Goal: Task Accomplishment & Management: Use online tool/utility

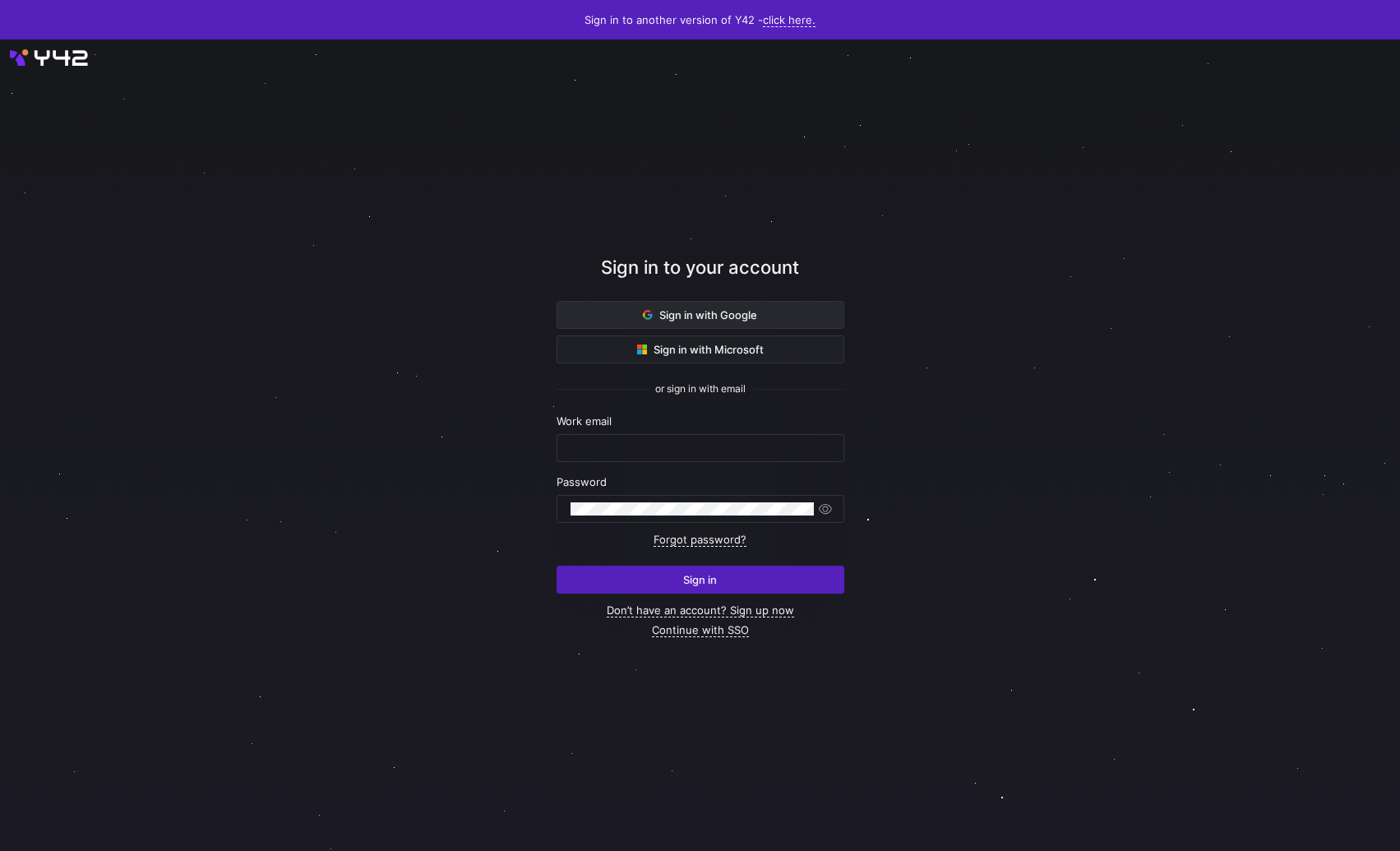
click at [615, 314] on span at bounding box center [700, 315] width 286 height 26
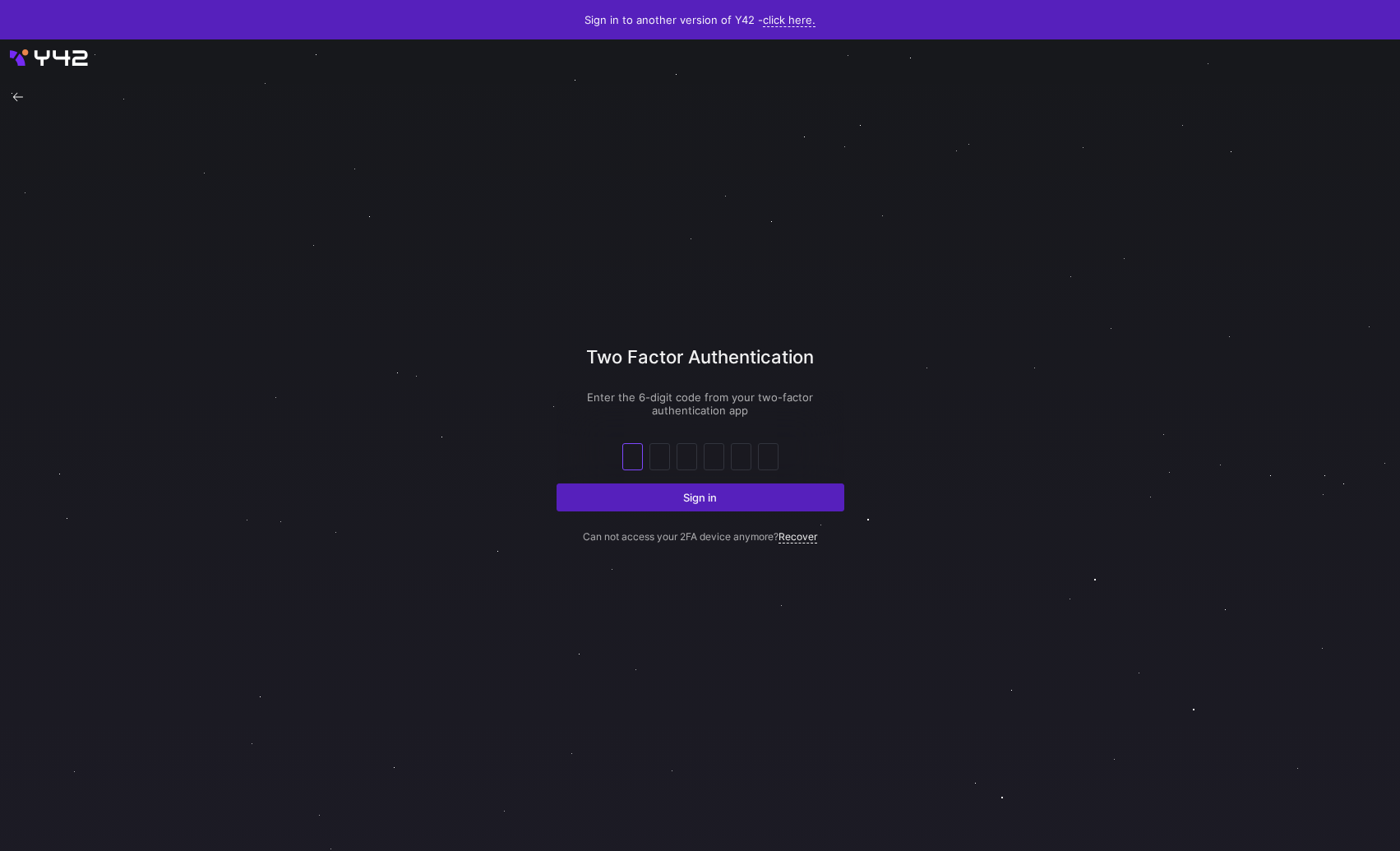
paste input "3"
type input "3"
type input "4"
type input "3"
type input "8"
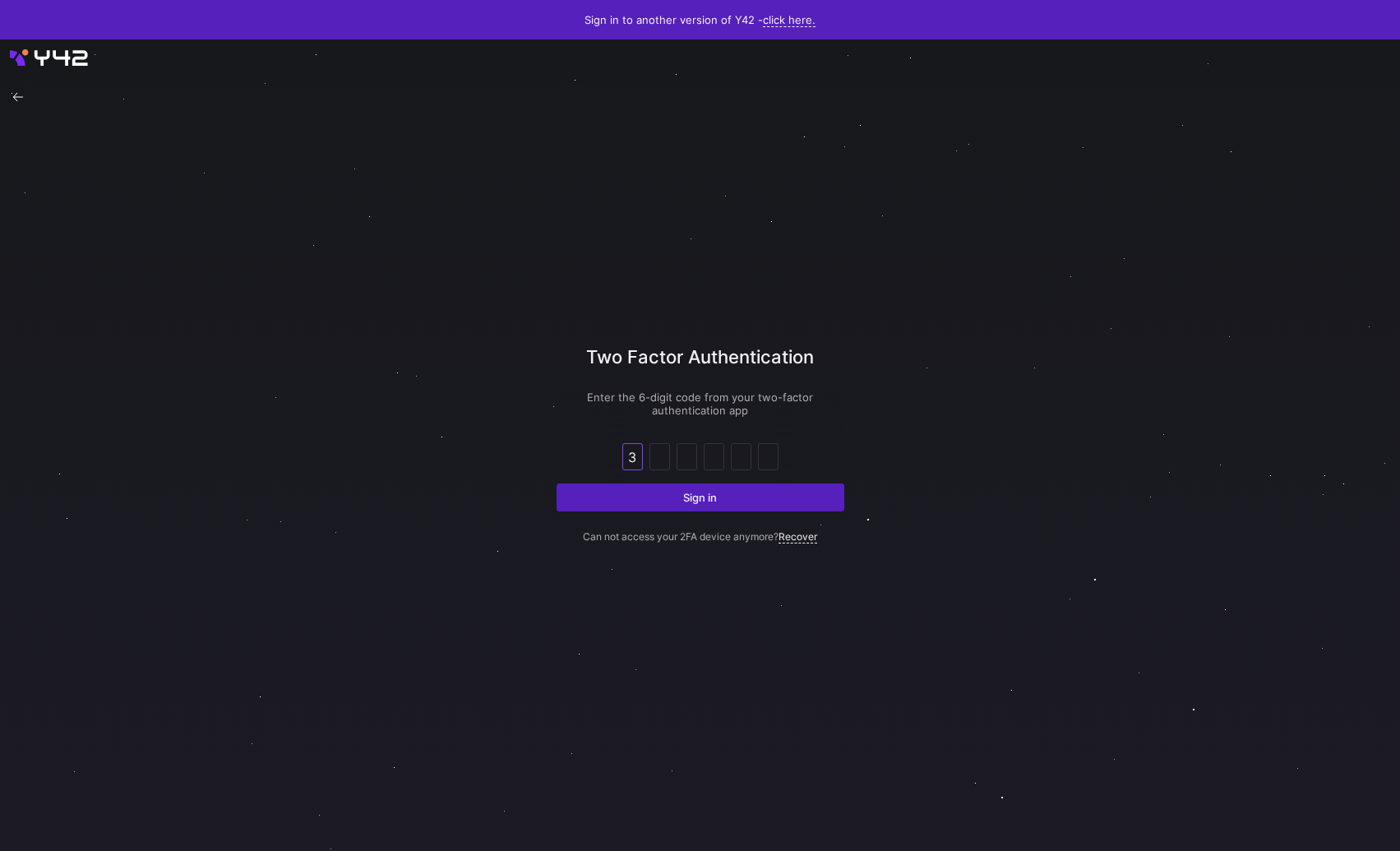
type input "6"
type input "5"
click at [557, 483] on button "Sign in" at bounding box center [700, 497] width 288 height 28
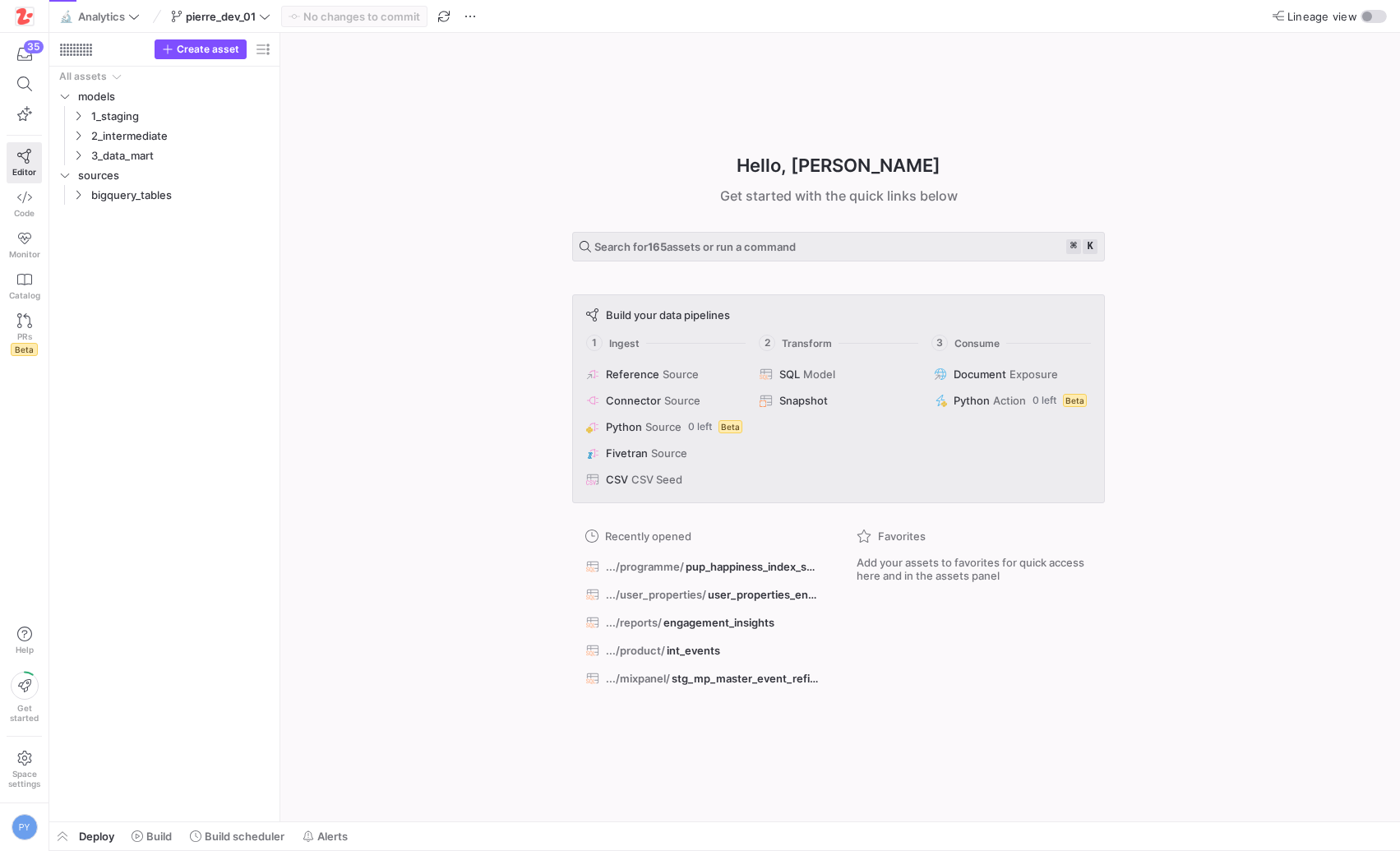
click at [365, 474] on div "Hello, [PERSON_NAME] ✨ Get started with the quick links below Search for 165 as…" at bounding box center [839, 427] width 1103 height 788
click at [372, 424] on div "Hello, [PERSON_NAME] ✨ Get started with the quick links below Search for 165 as…" at bounding box center [839, 427] width 1103 height 788
click at [24, 206] on link "Code" at bounding box center [25, 203] width 35 height 41
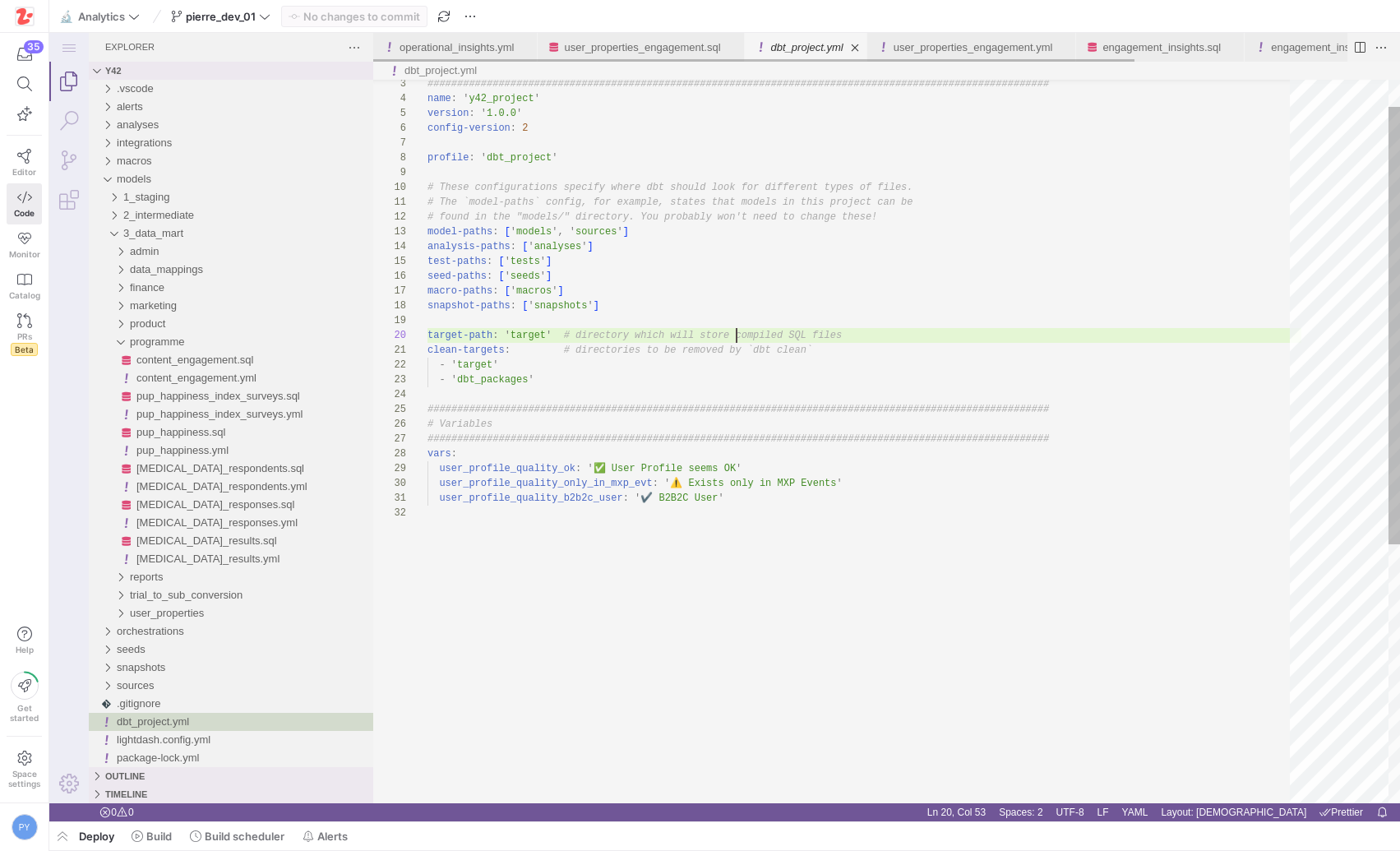
scroll to position [133, 309]
click at [712, 200] on div "################################################## ############################…" at bounding box center [864, 631] width 874 height 1194
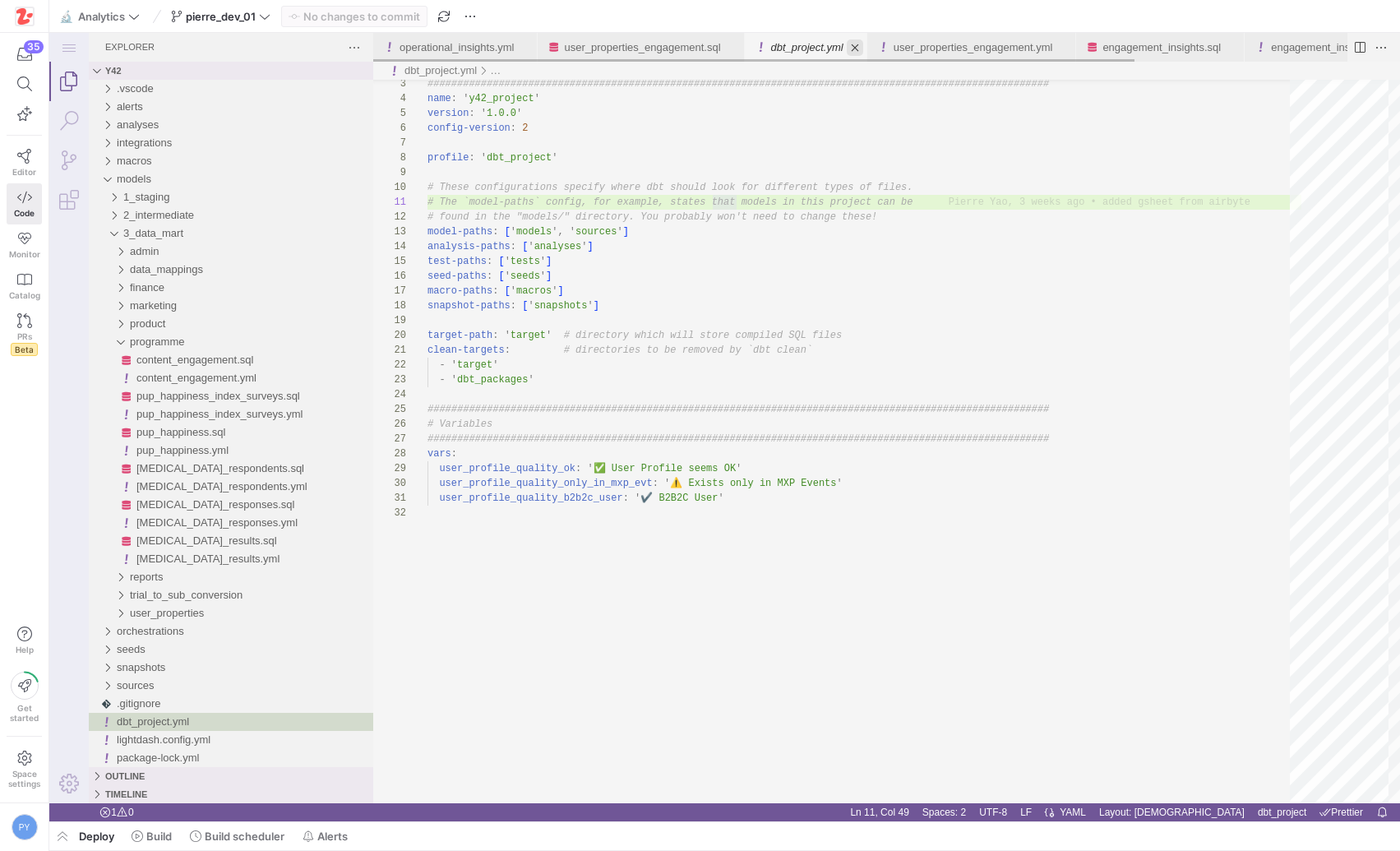
click at [863, 54] on link "Close (⌘W)" at bounding box center [855, 47] width 17 height 17
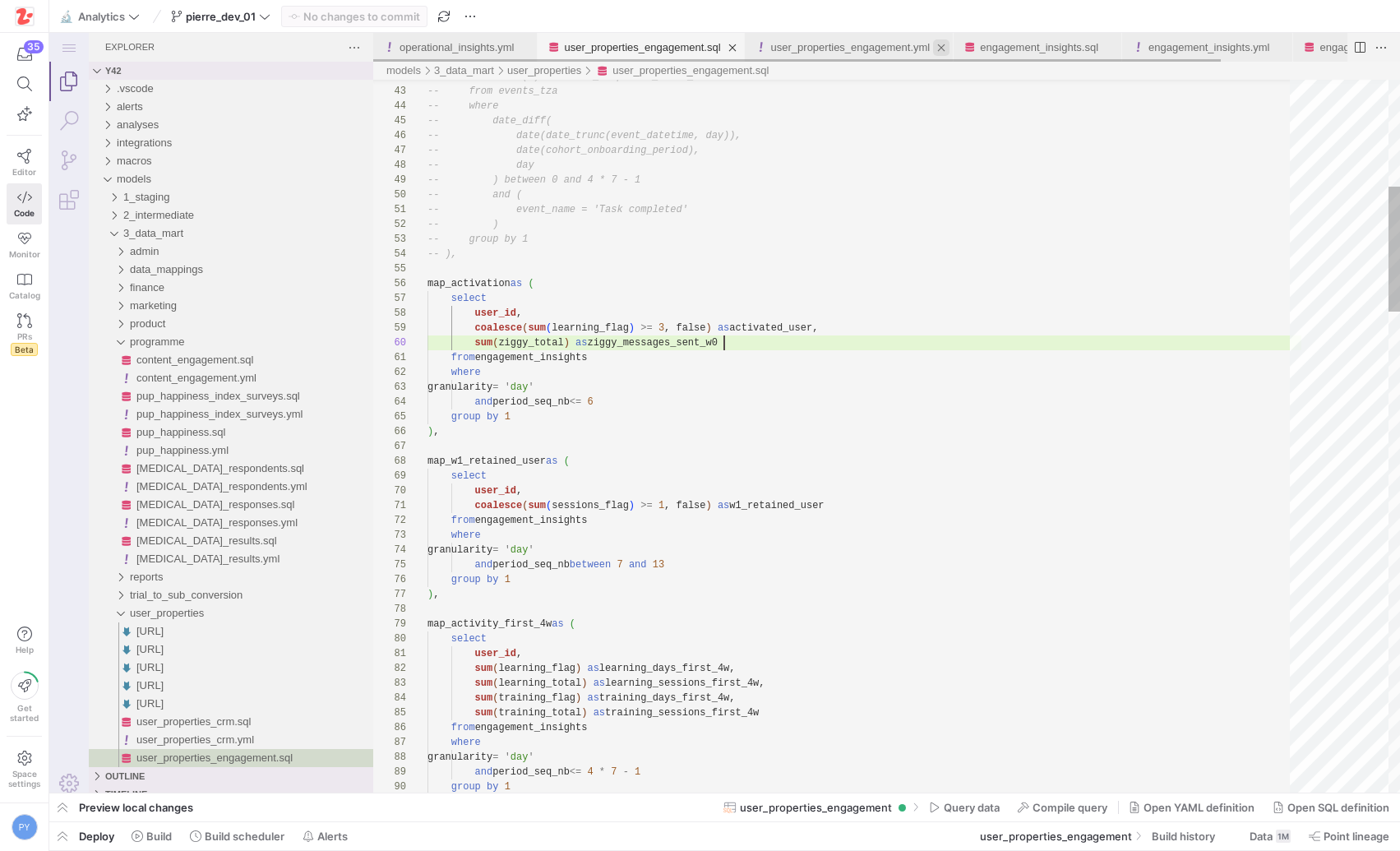
scroll to position [133, 297]
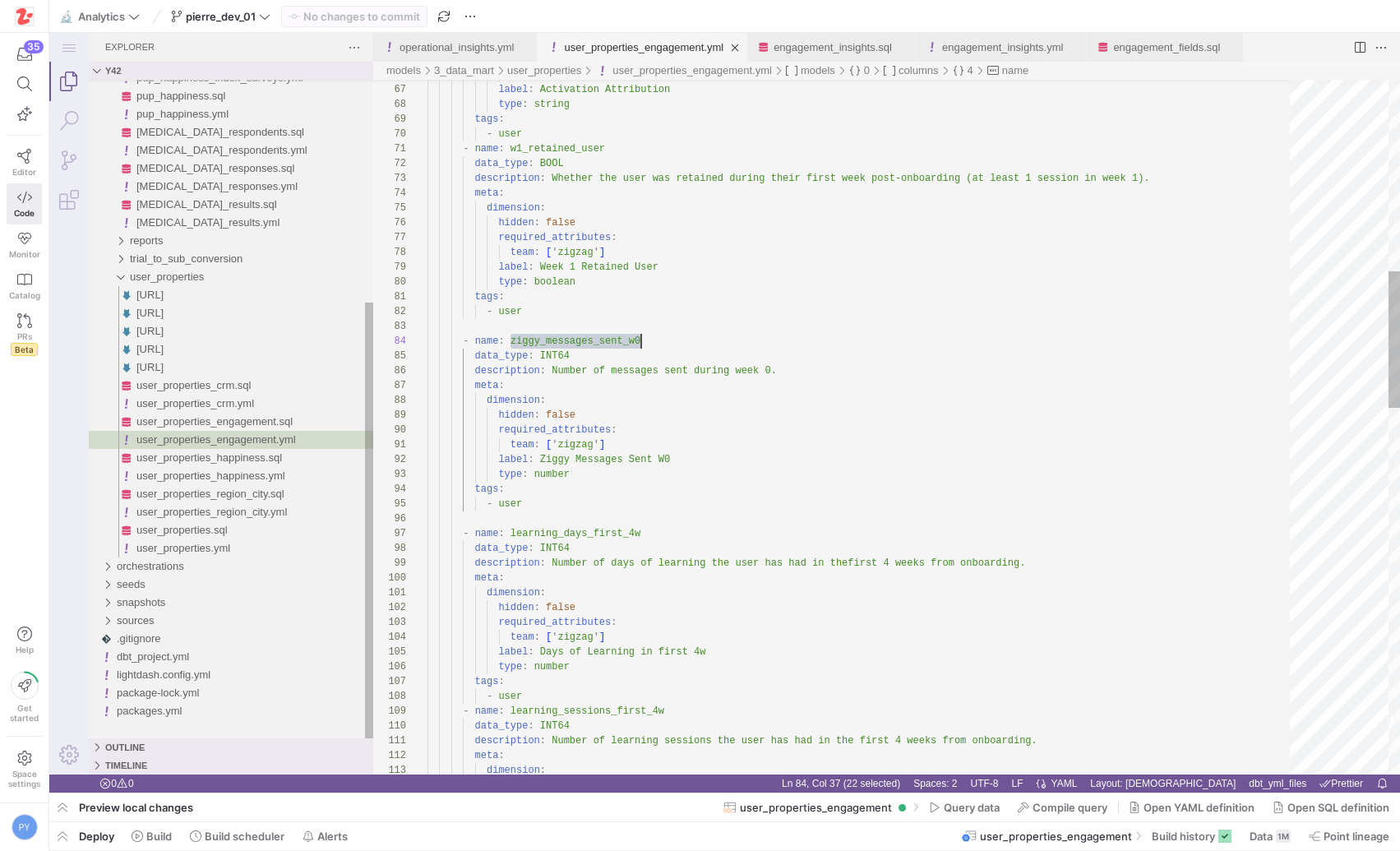
scroll to position [45, 214]
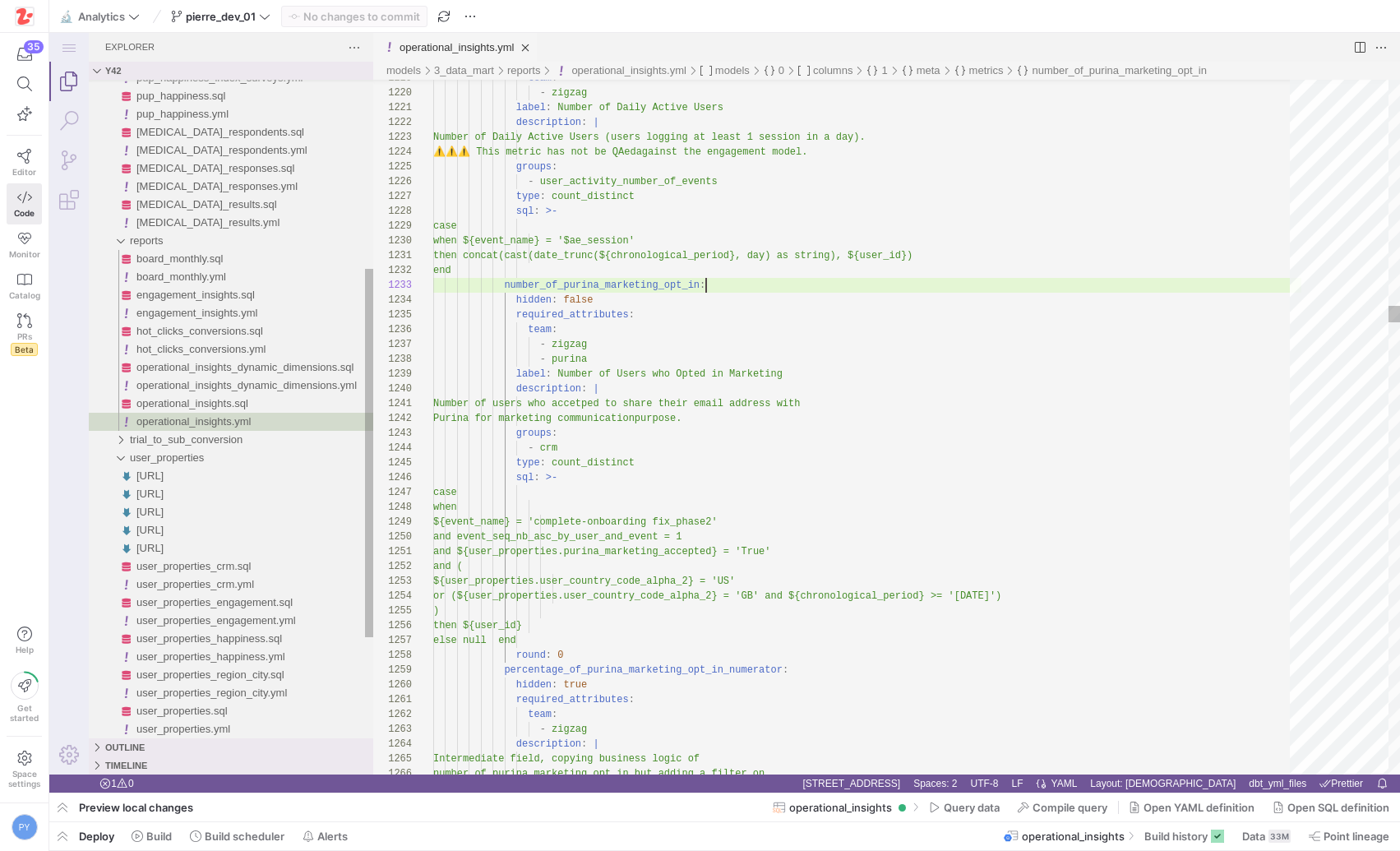
scroll to position [0, 273]
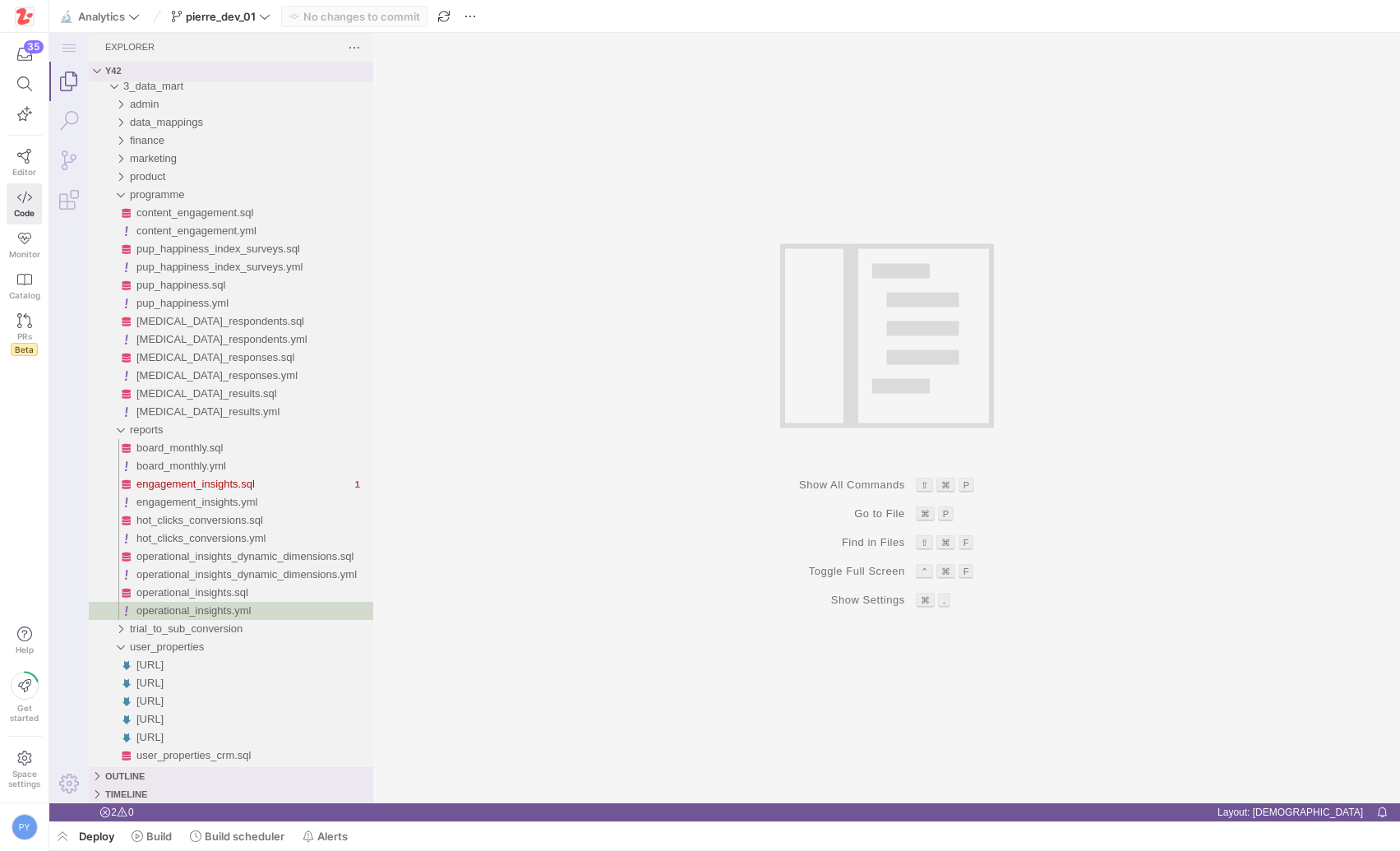
click at [496, 463] on div "Group 1 (empty)" at bounding box center [886, 418] width 1027 height 770
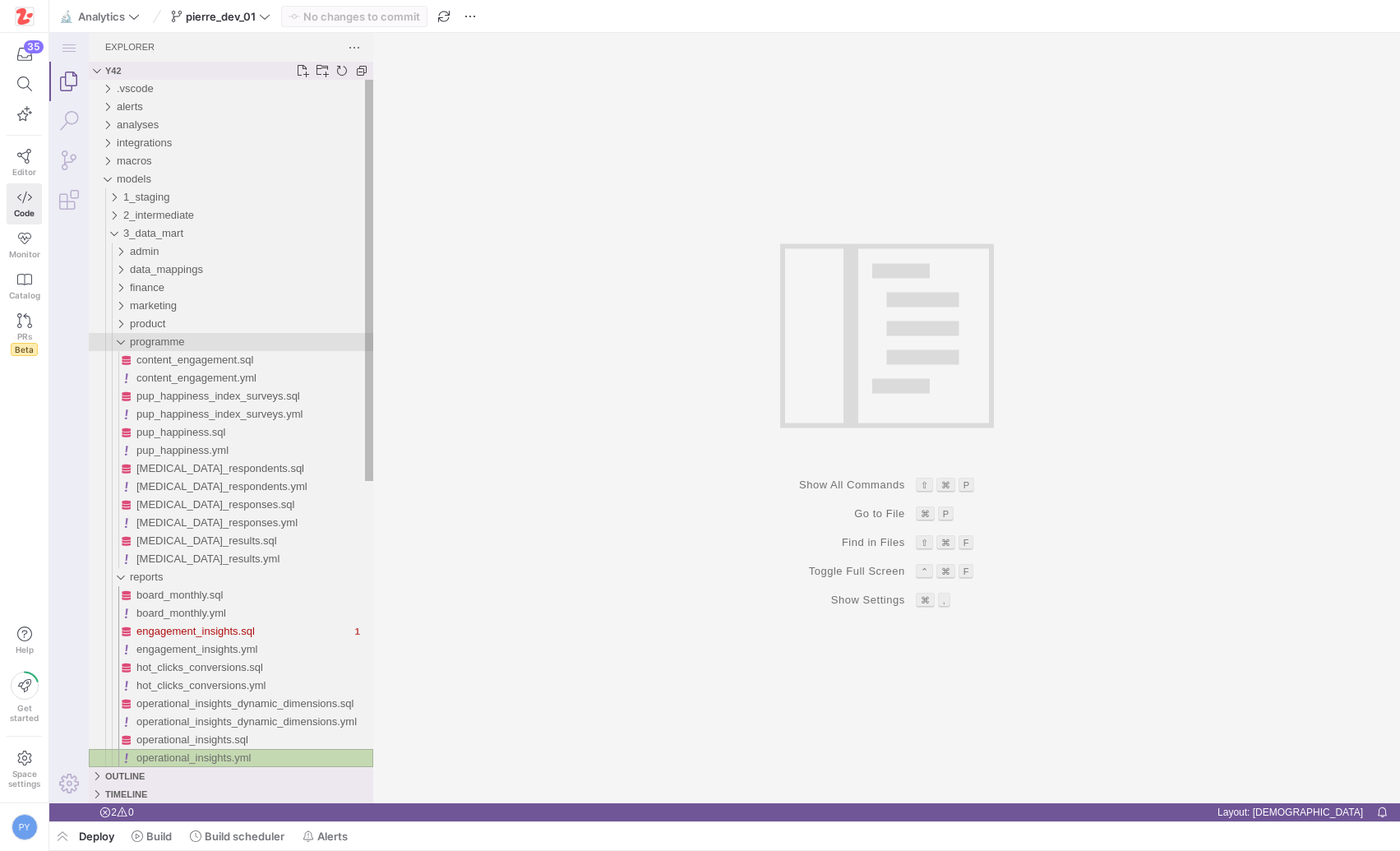
click at [167, 342] on span "programme" at bounding box center [157, 341] width 54 height 12
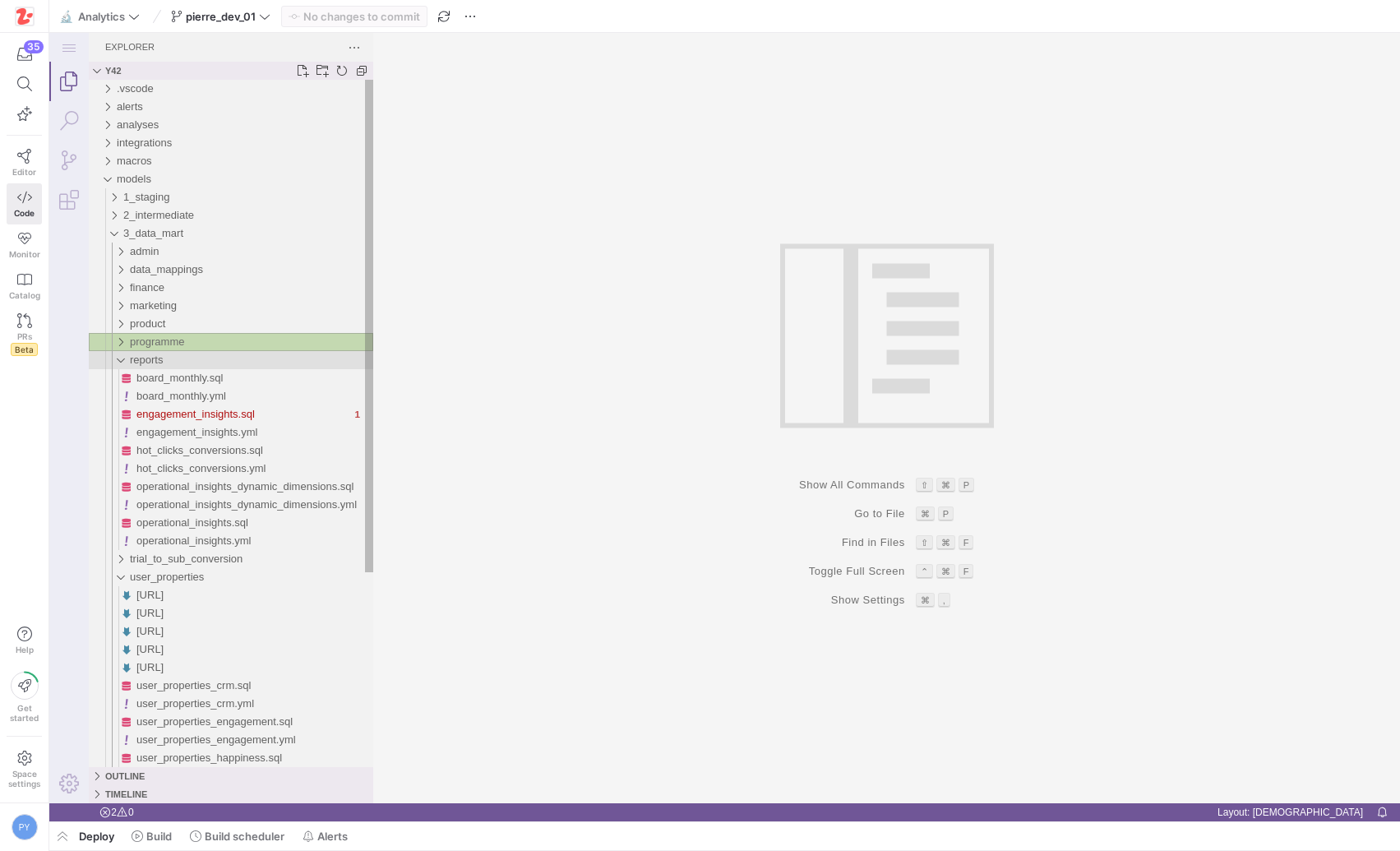
click at [158, 361] on span "reports" at bounding box center [146, 360] width 33 height 12
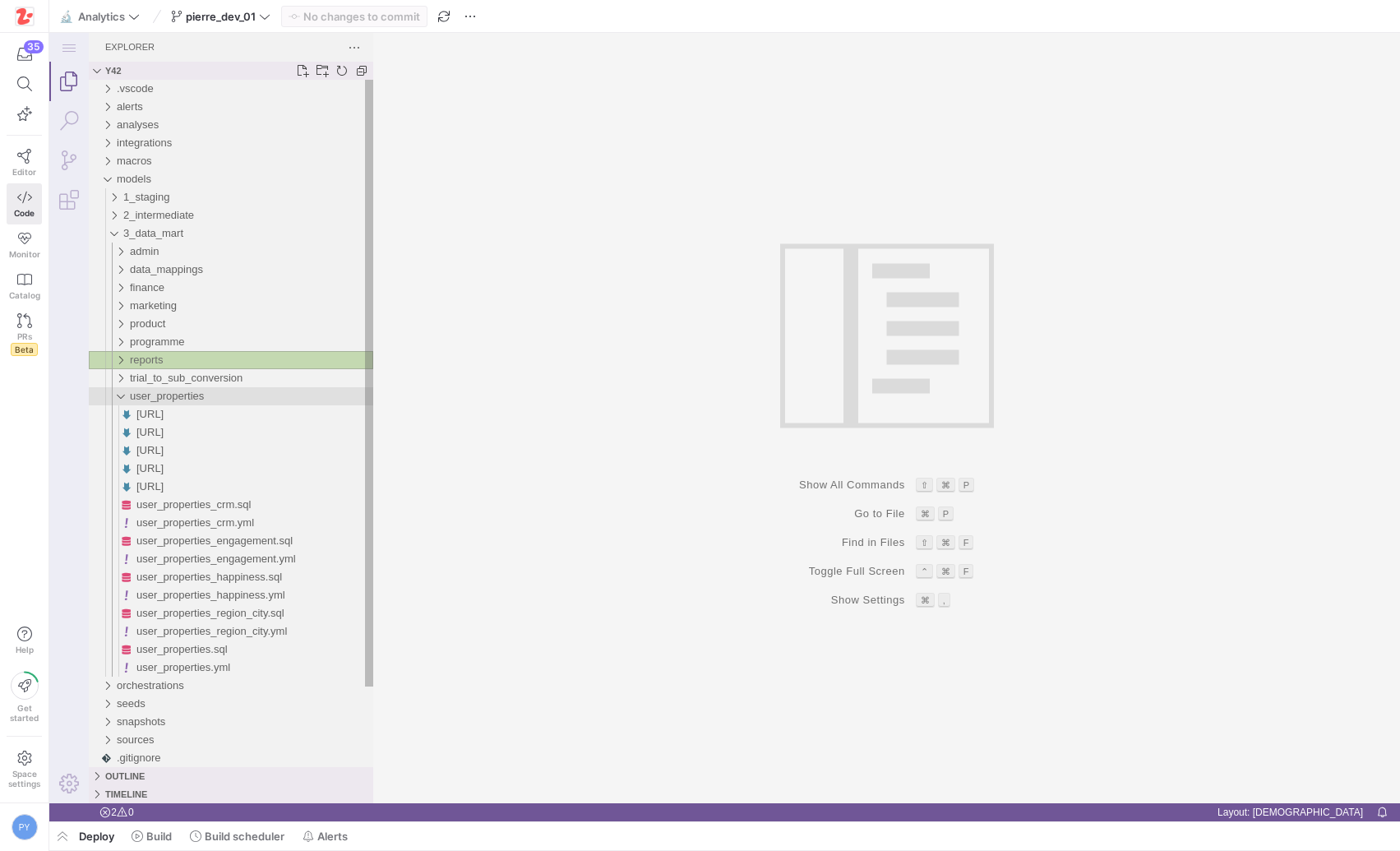
click at [151, 393] on span "user_properties" at bounding box center [166, 396] width 74 height 12
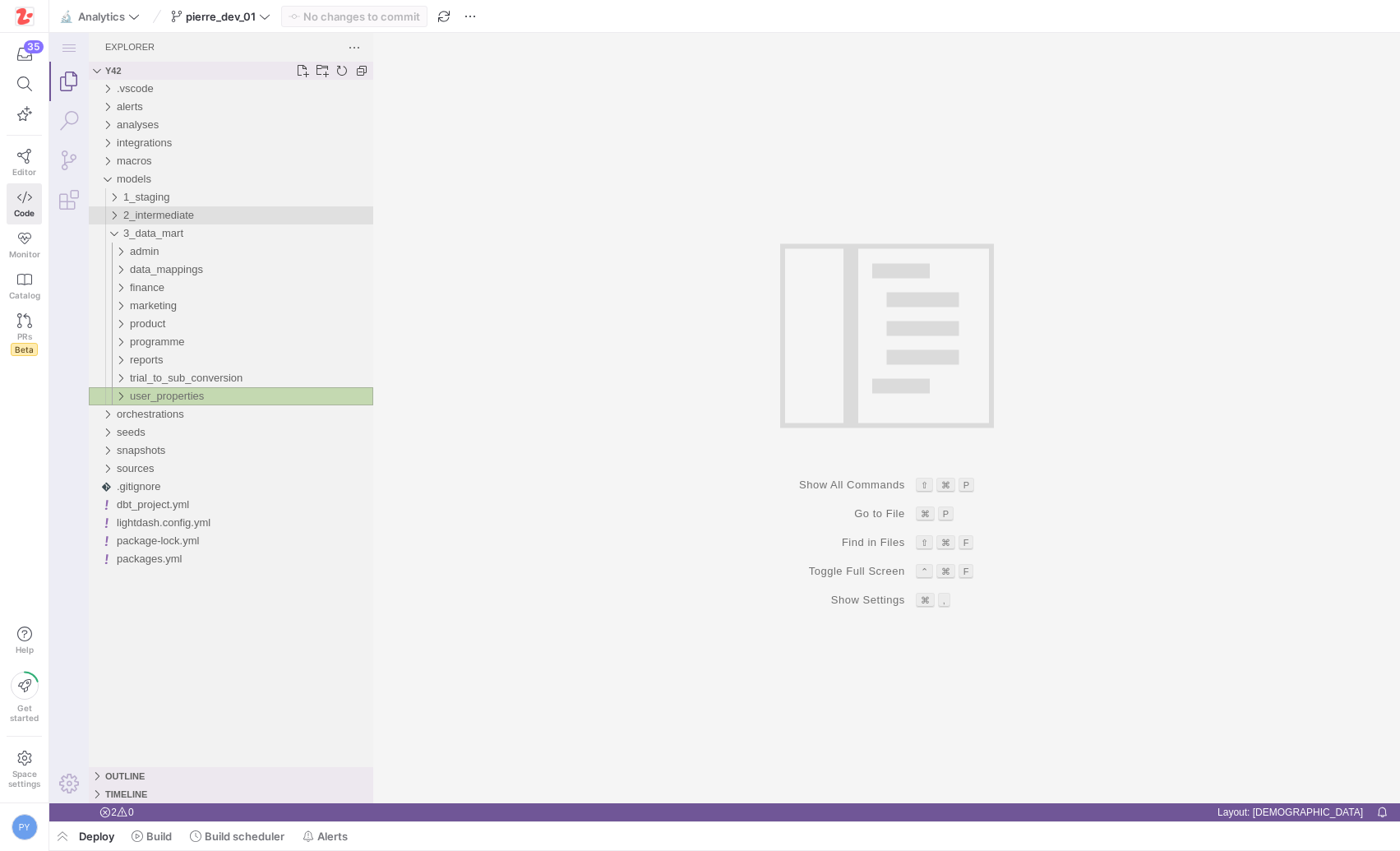
click at [173, 216] on span "2_intermediate" at bounding box center [158, 215] width 71 height 12
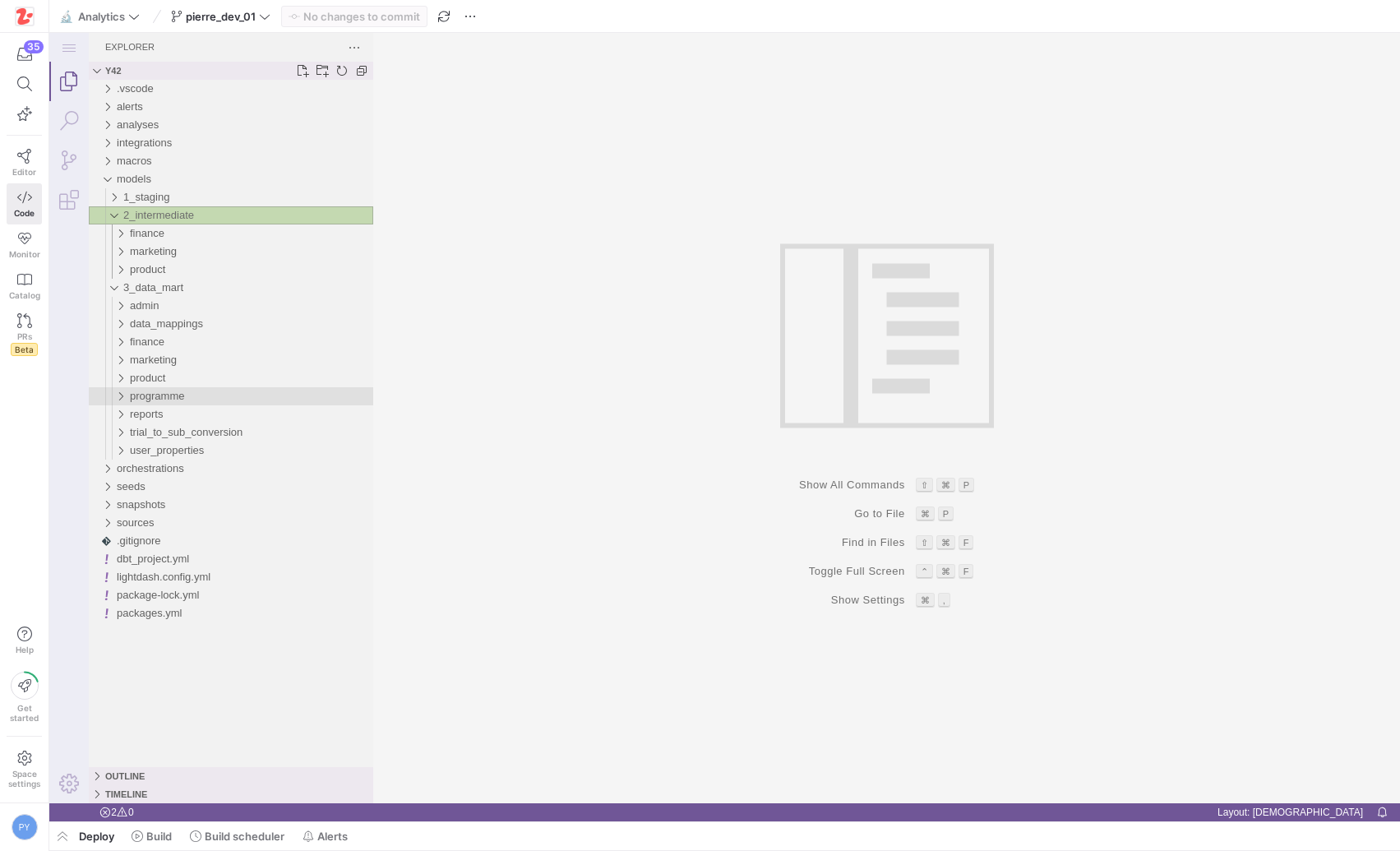
click at [154, 390] on span "programme" at bounding box center [157, 396] width 54 height 12
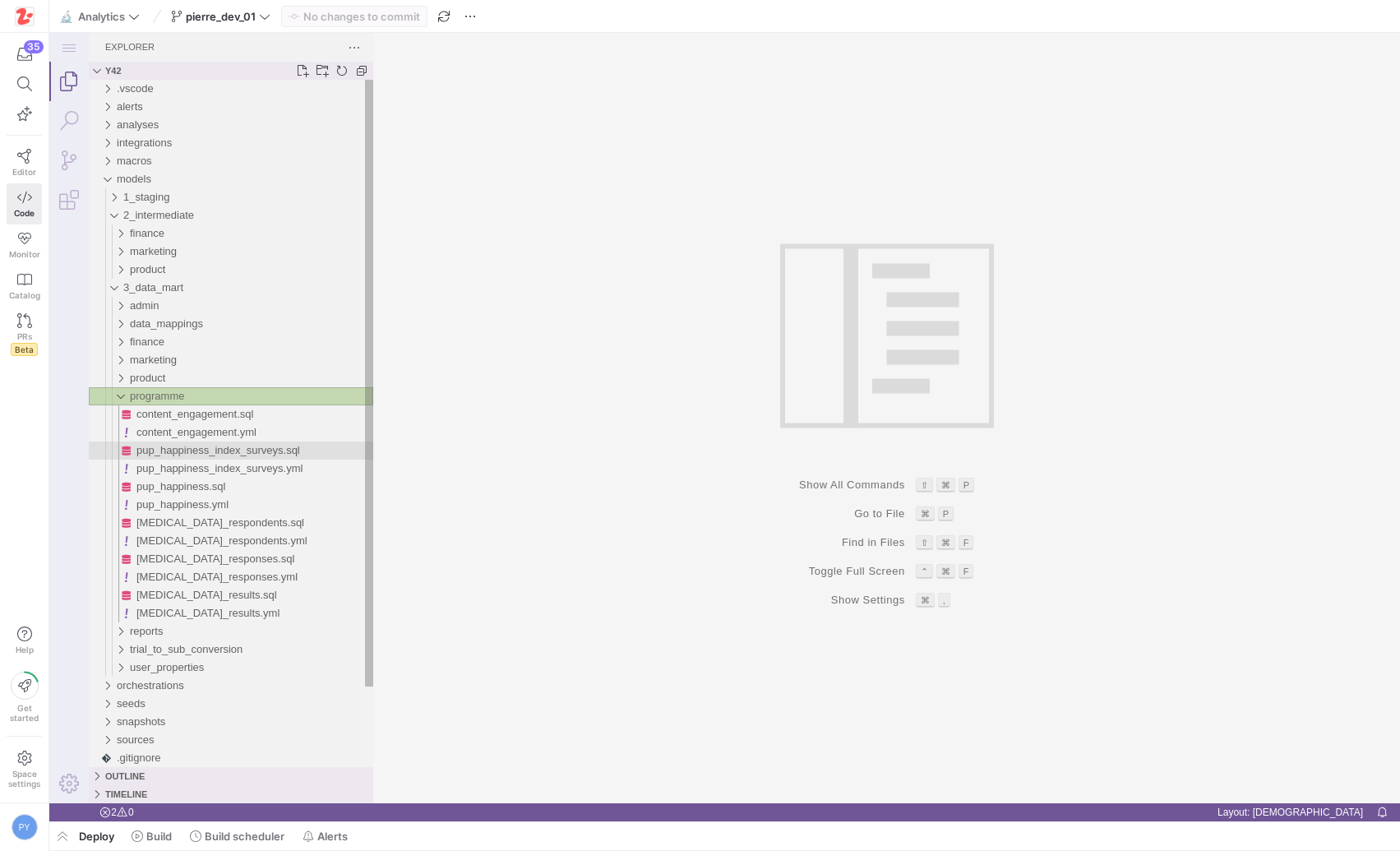
click at [193, 454] on span "pup_happiness_index_surveys.sql" at bounding box center [218, 450] width 164 height 12
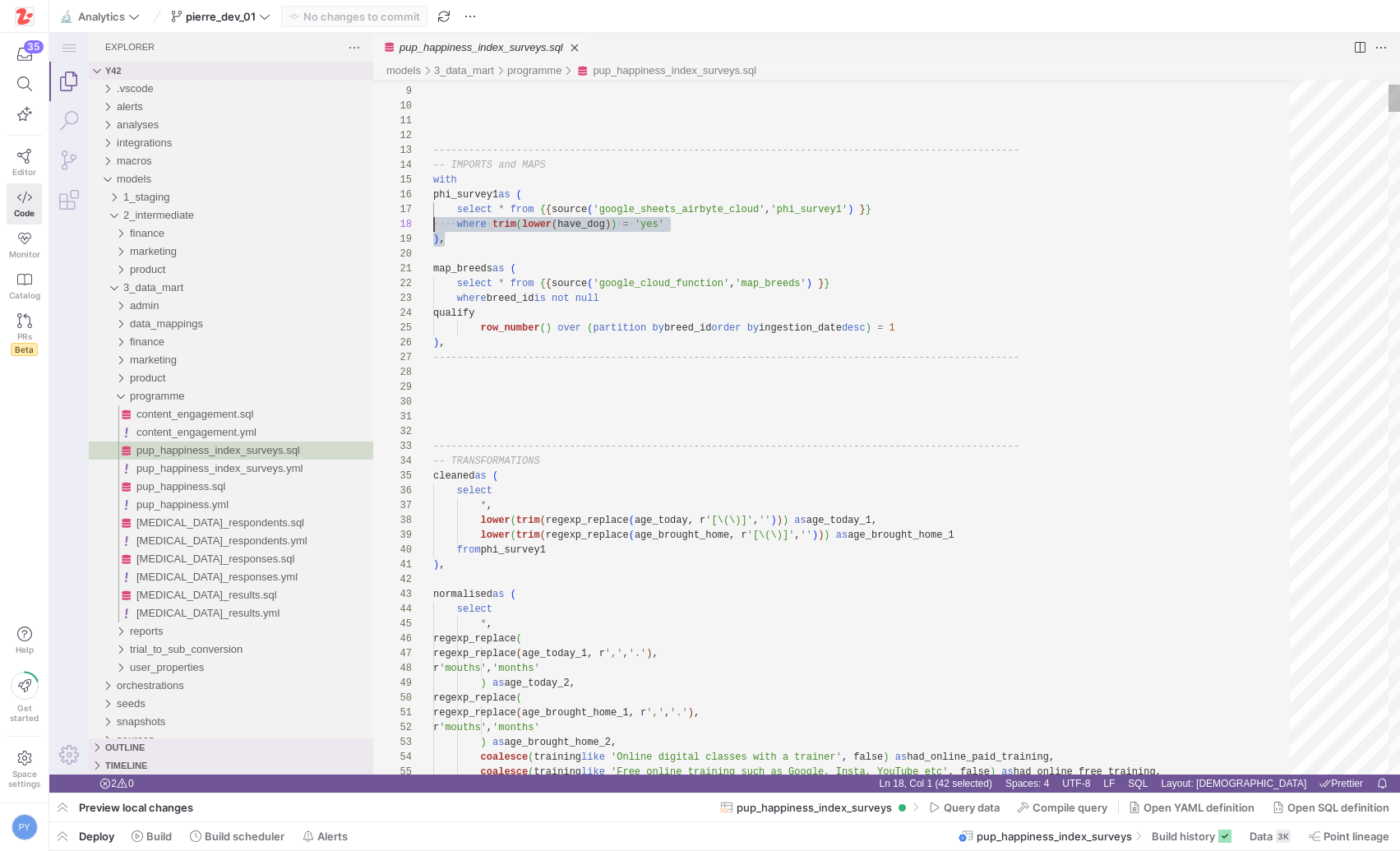
scroll to position [74, 0]
drag, startPoint x: 475, startPoint y: 242, endPoint x: 384, endPoint y: 192, distance: 103.8
drag, startPoint x: 456, startPoint y: 242, endPoint x: 403, endPoint y: 195, distance: 70.8
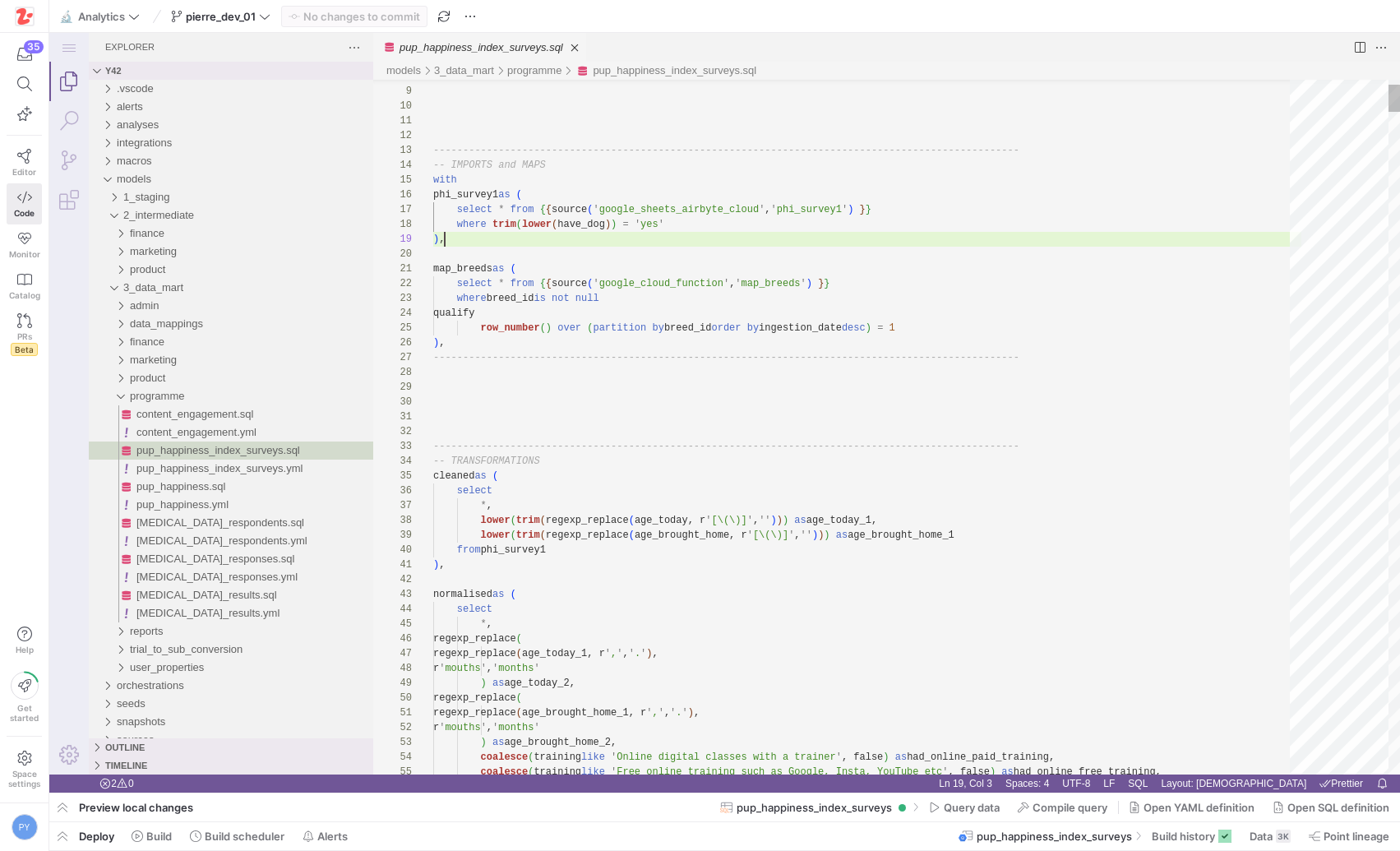
scroll to position [133, 0]
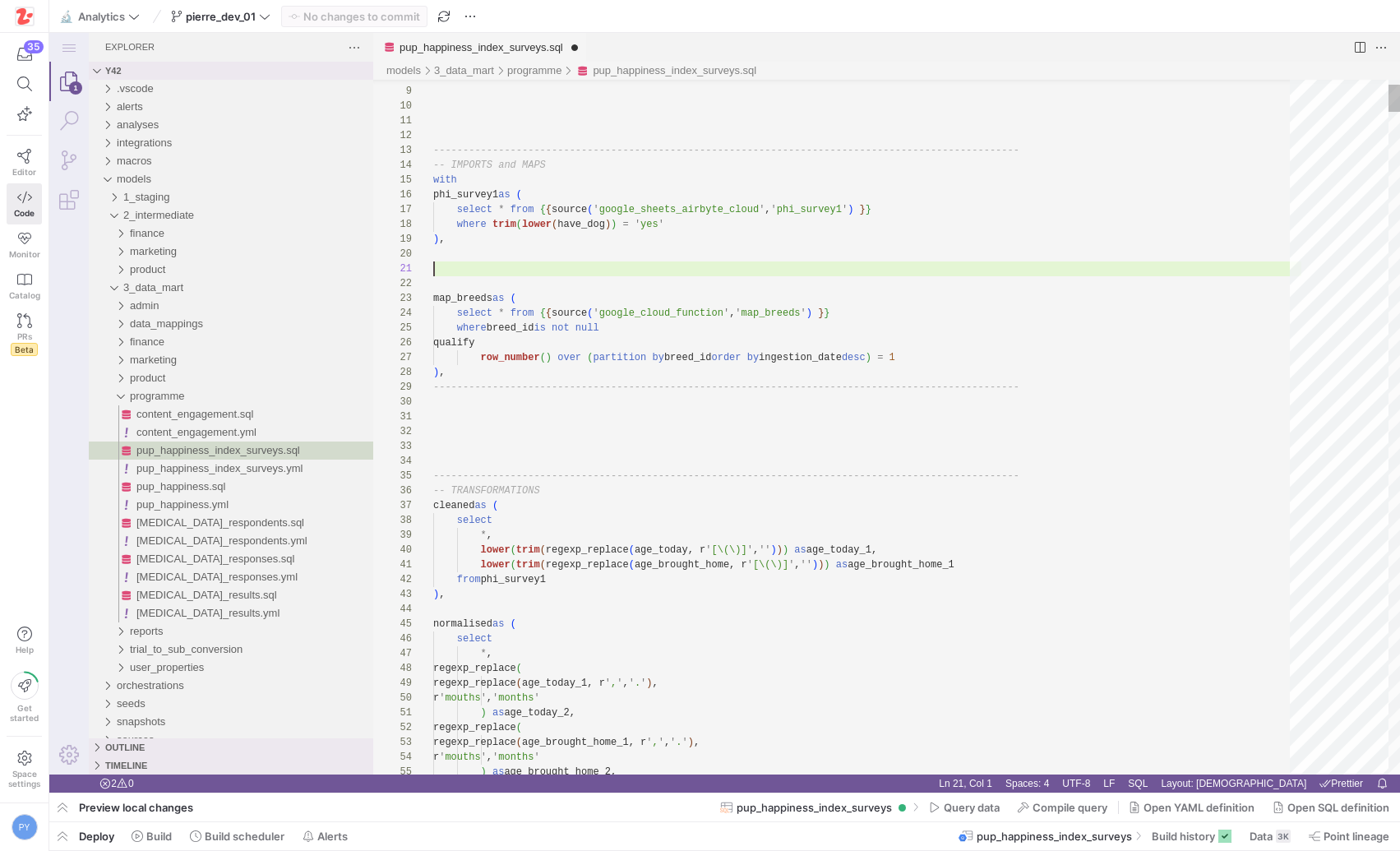
paste textarea "phi_survey1 as ( select * from {{ source('google_sheets_airbyte_cloud', 'phi_su…"
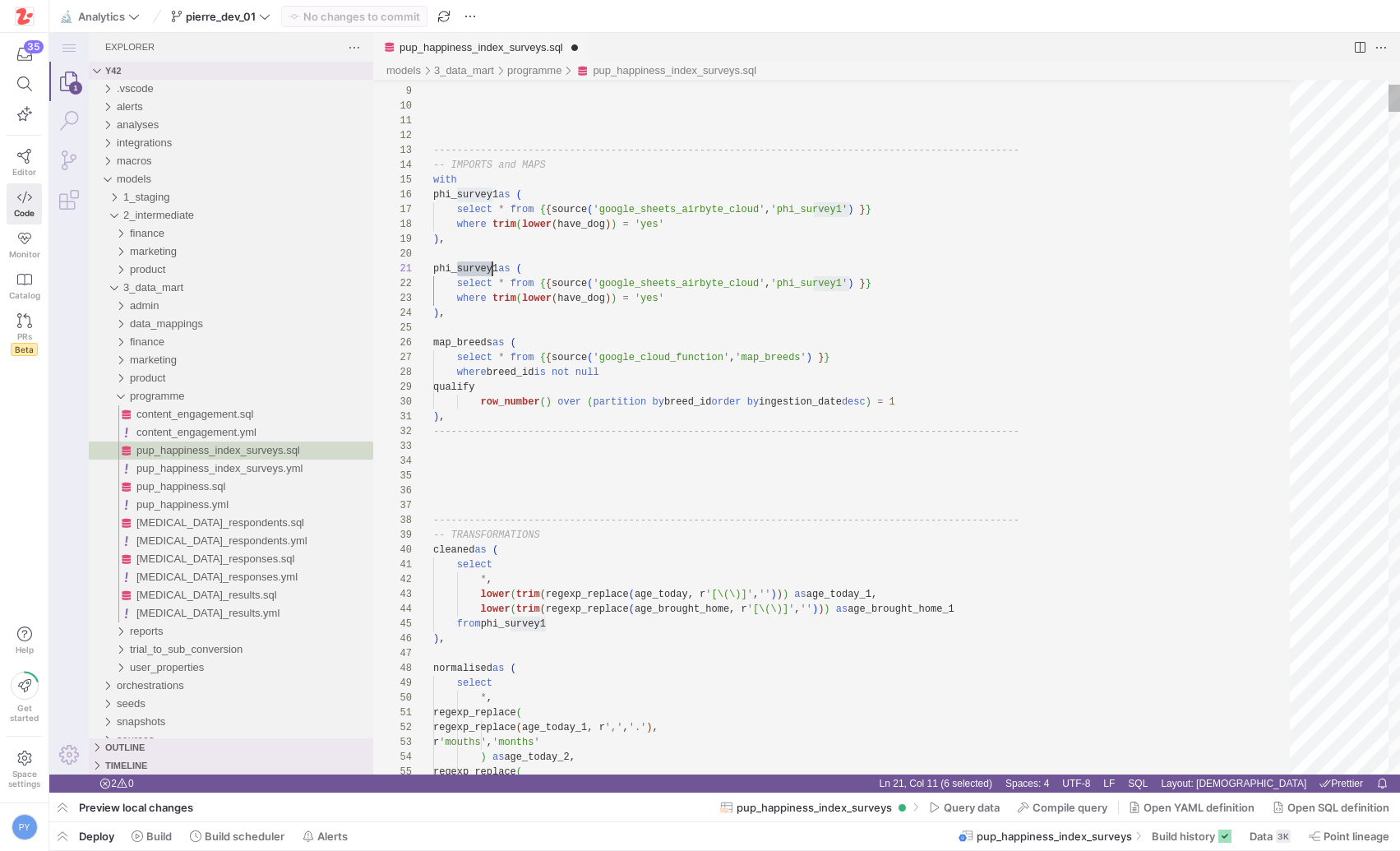
scroll to position [0, 65]
drag, startPoint x: 457, startPoint y: 274, endPoint x: 497, endPoint y: 274, distance: 40.0
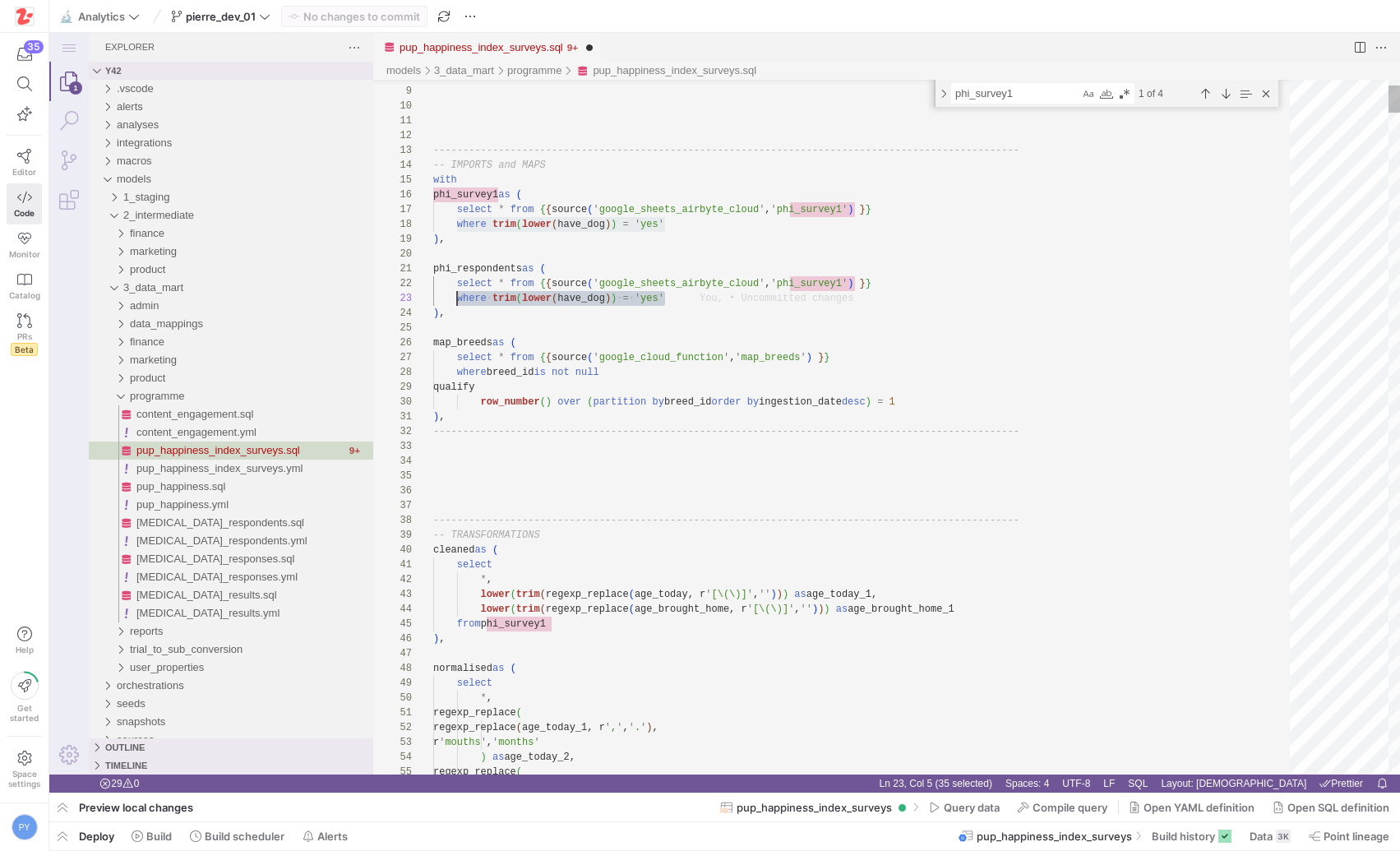
drag, startPoint x: 682, startPoint y: 300, endPoint x: 454, endPoint y: 301, distance: 228.0
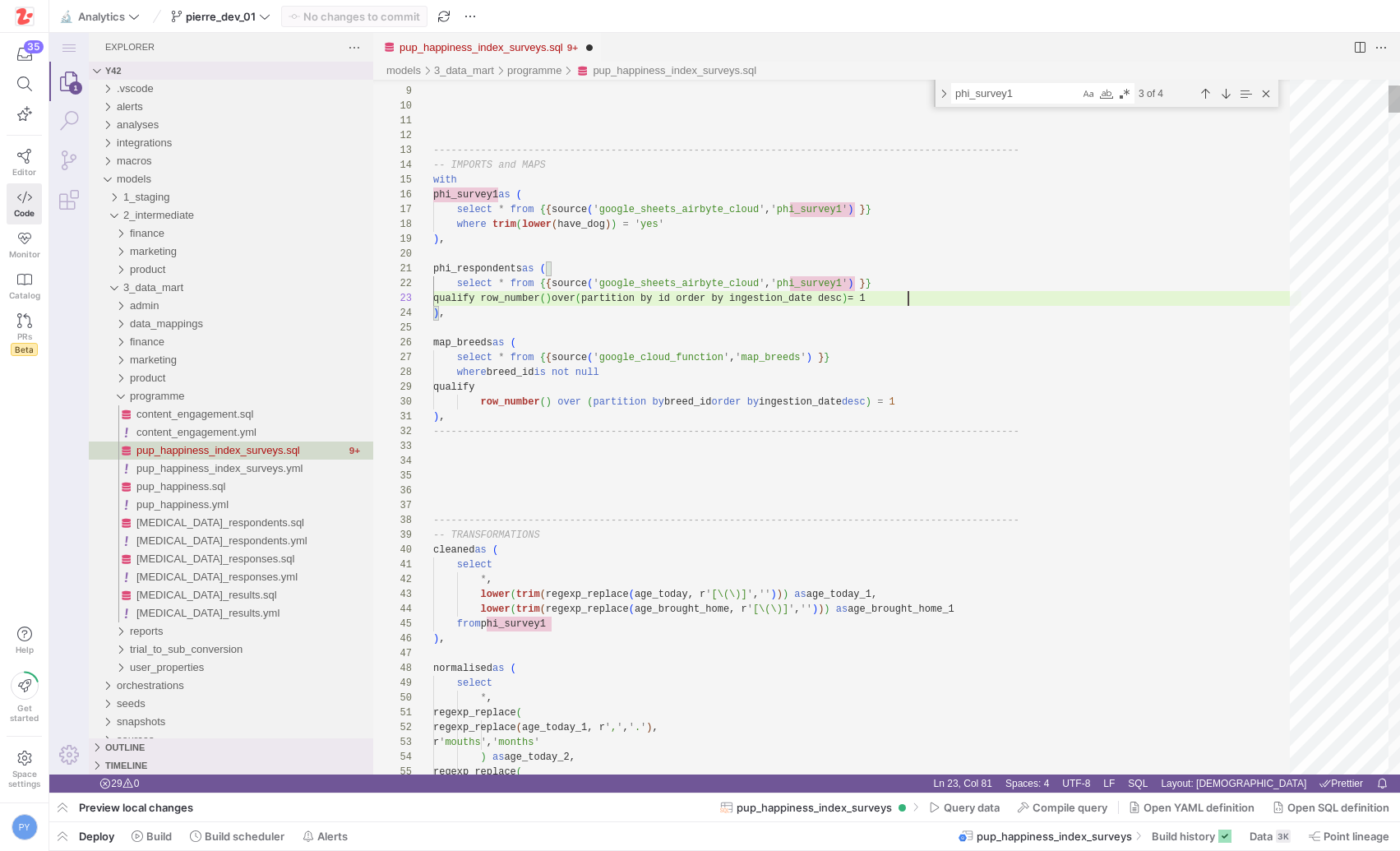
scroll to position [30, 475]
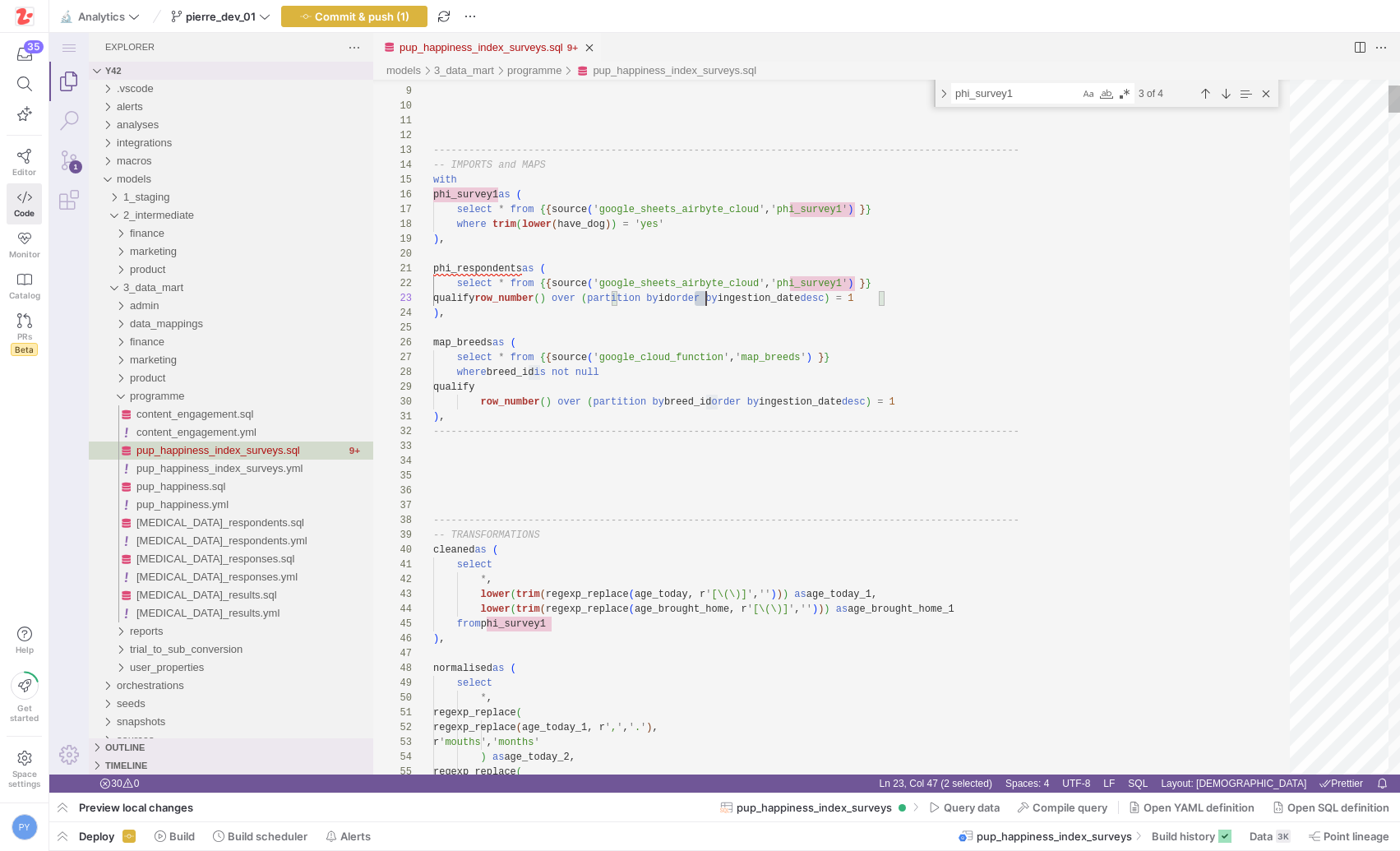
paste textarea "Participant_"
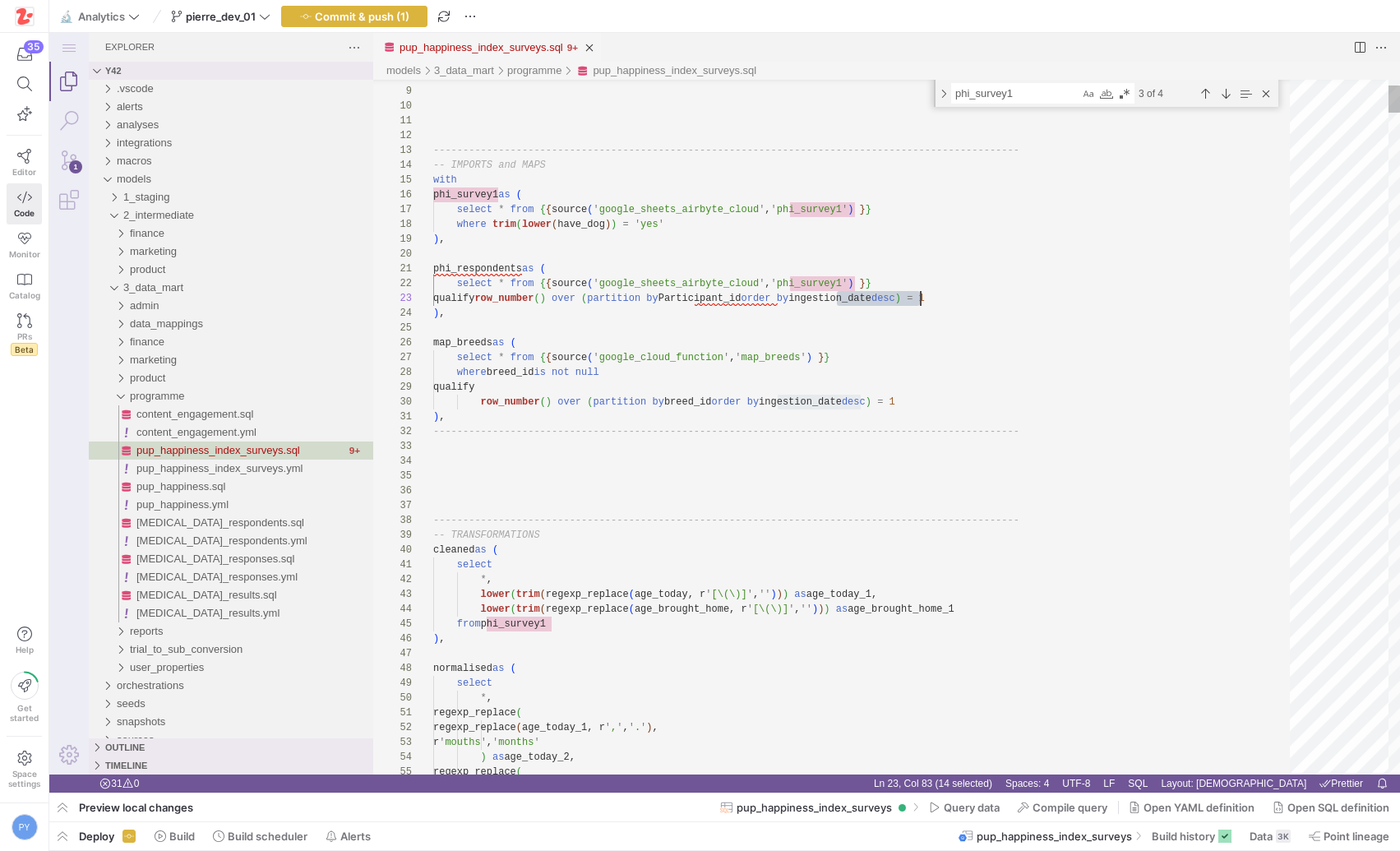
paste textarea "Started_at"
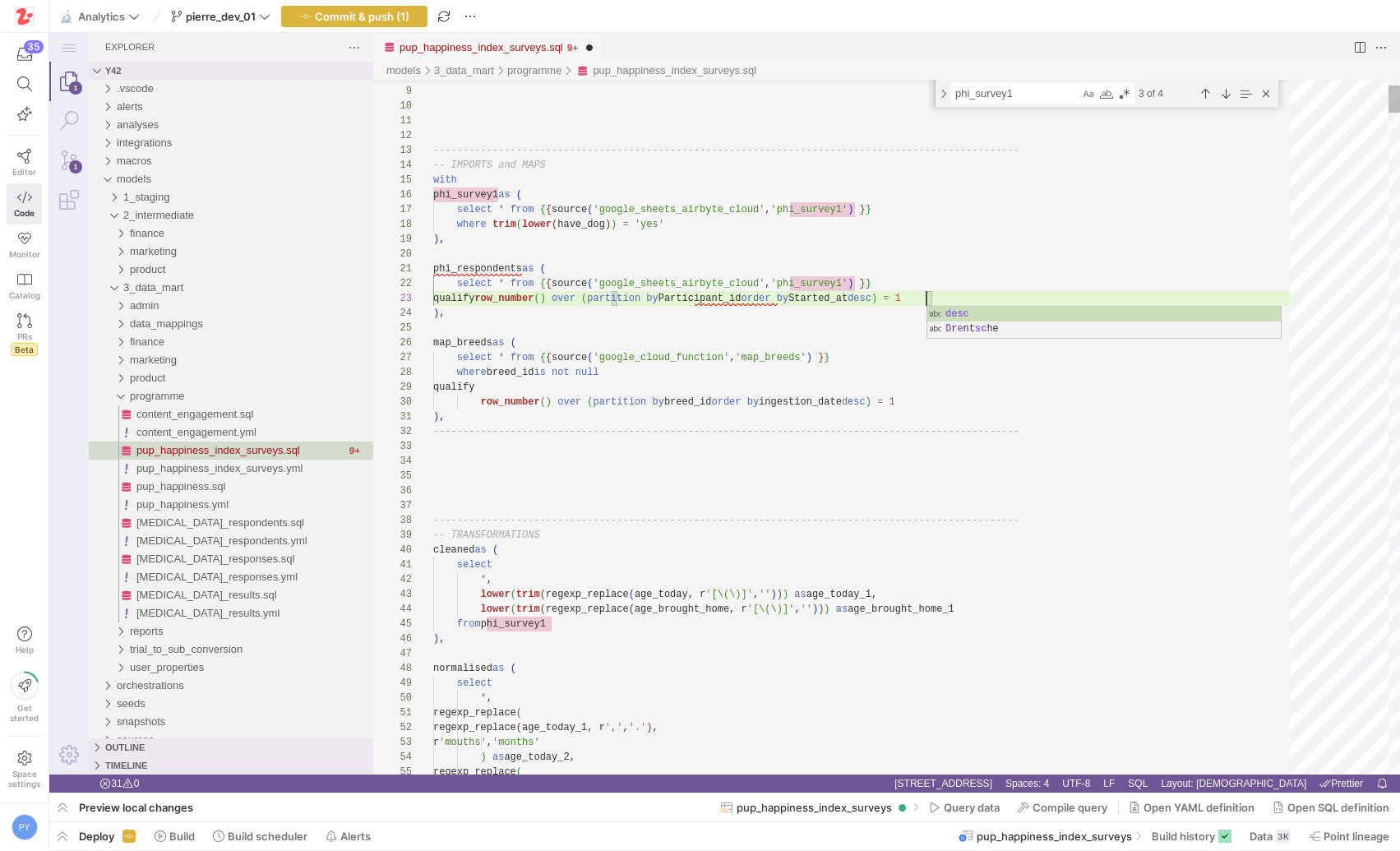
scroll to position [30, 493]
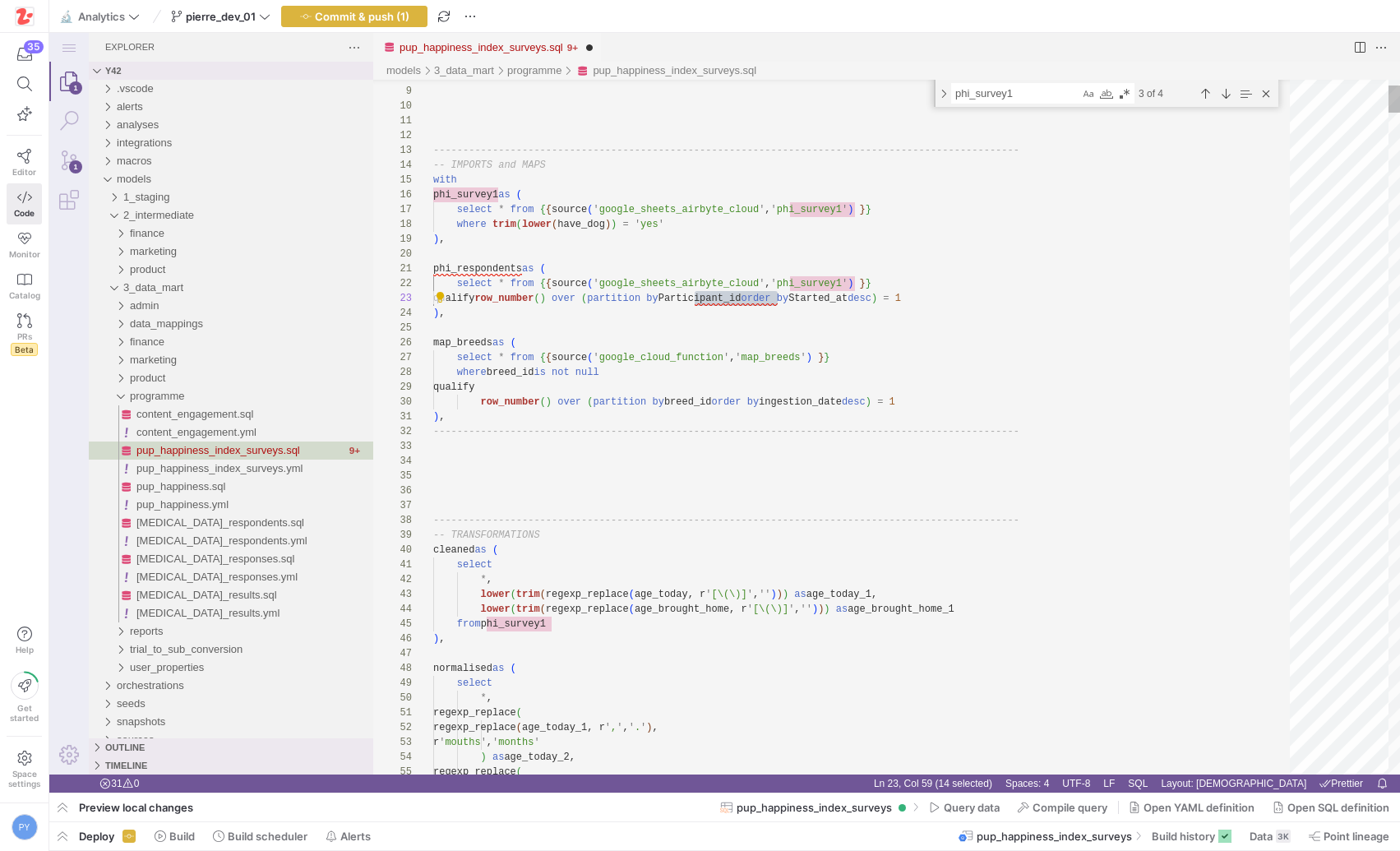
scroll to position [30, 350]
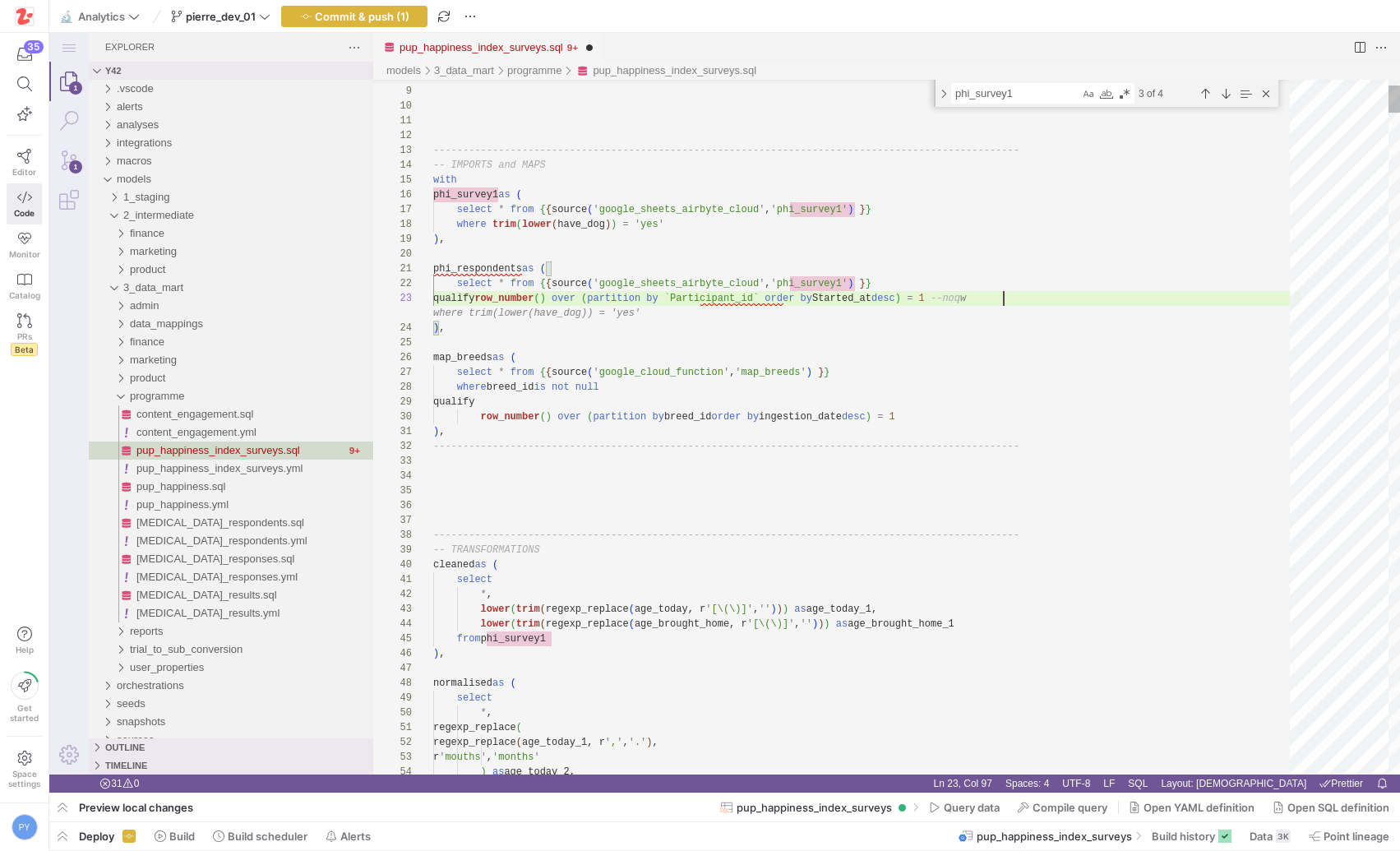
scroll to position [30, 575]
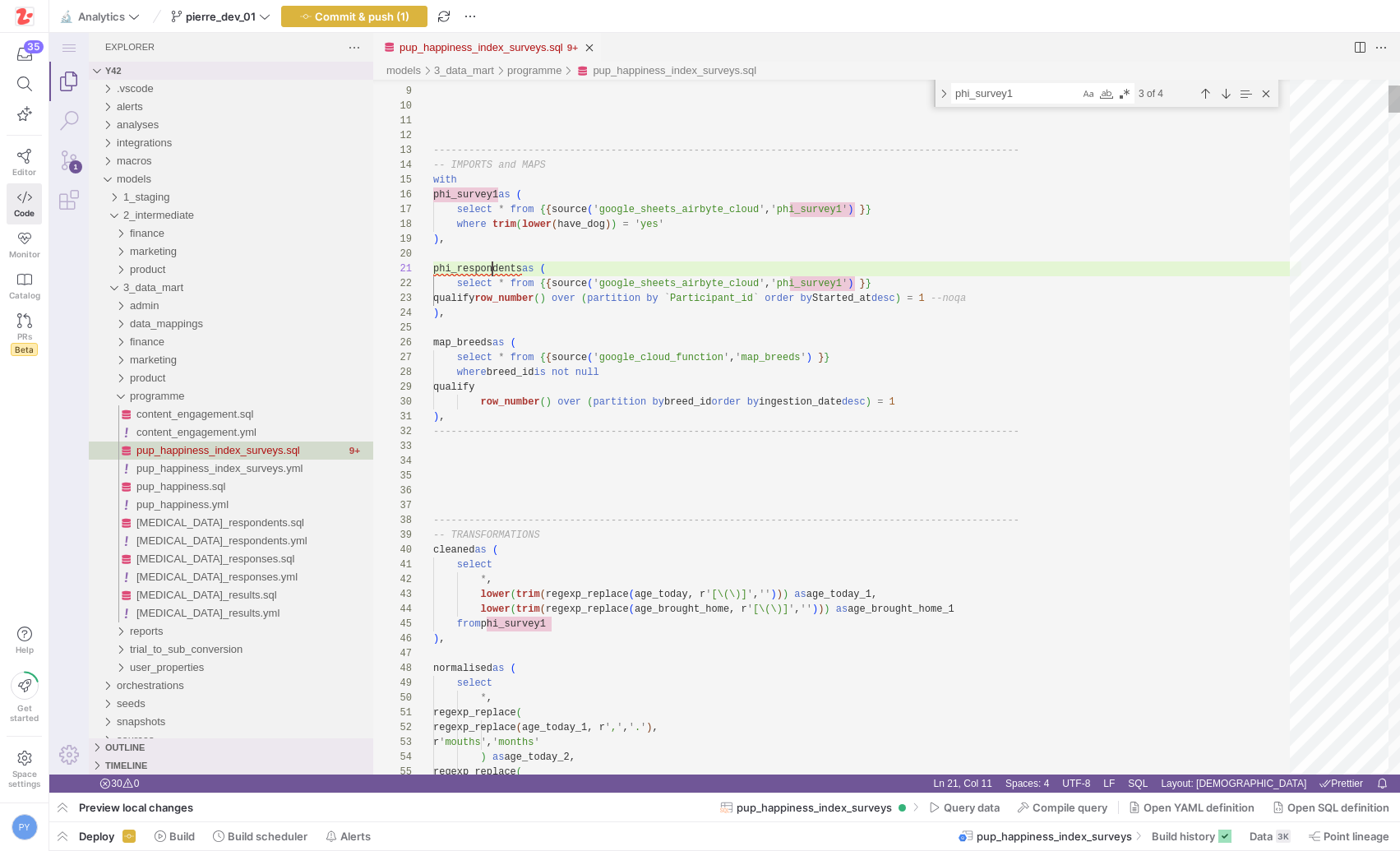
paste textarea "rolific_demographic"
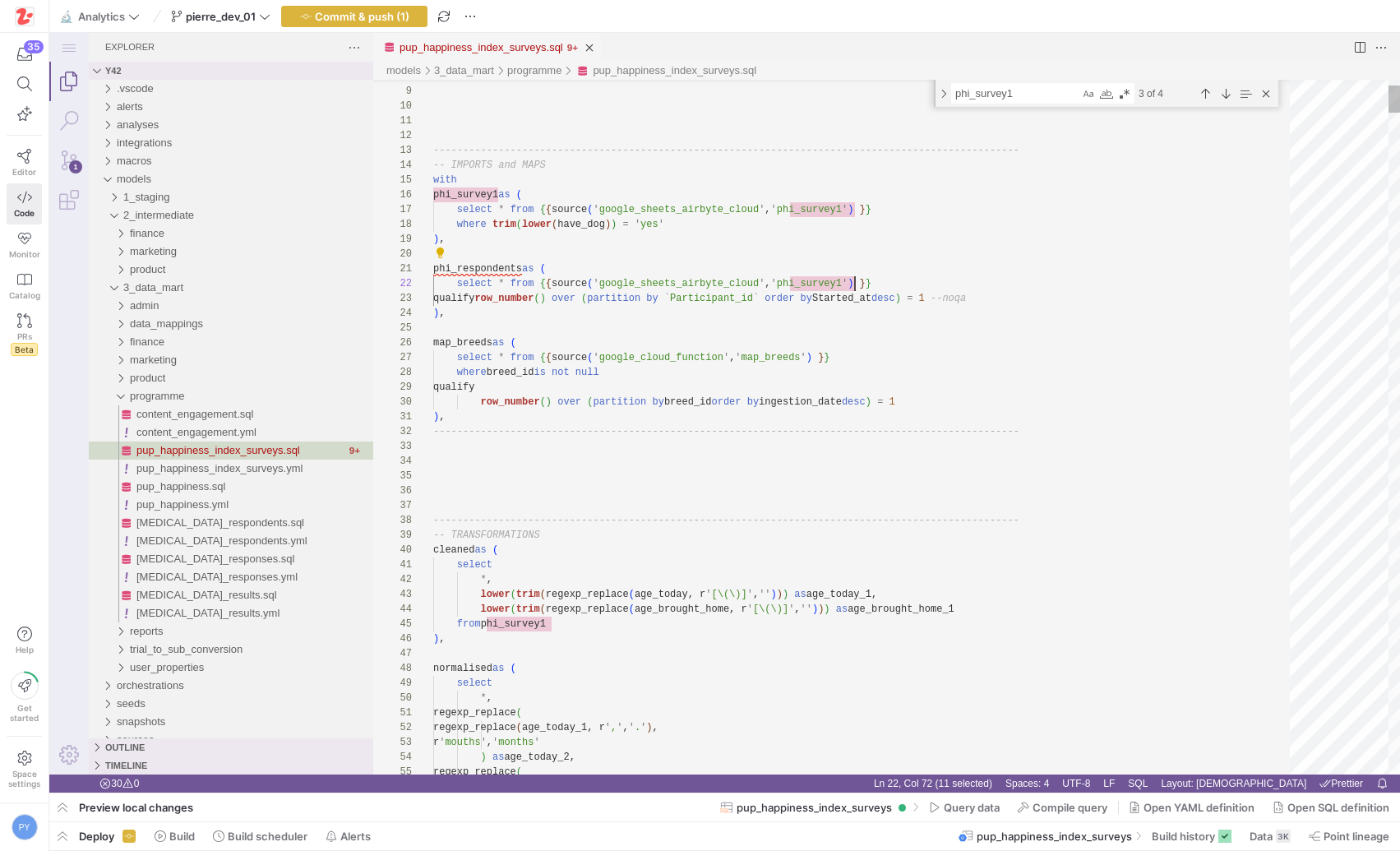
scroll to position [15, 475]
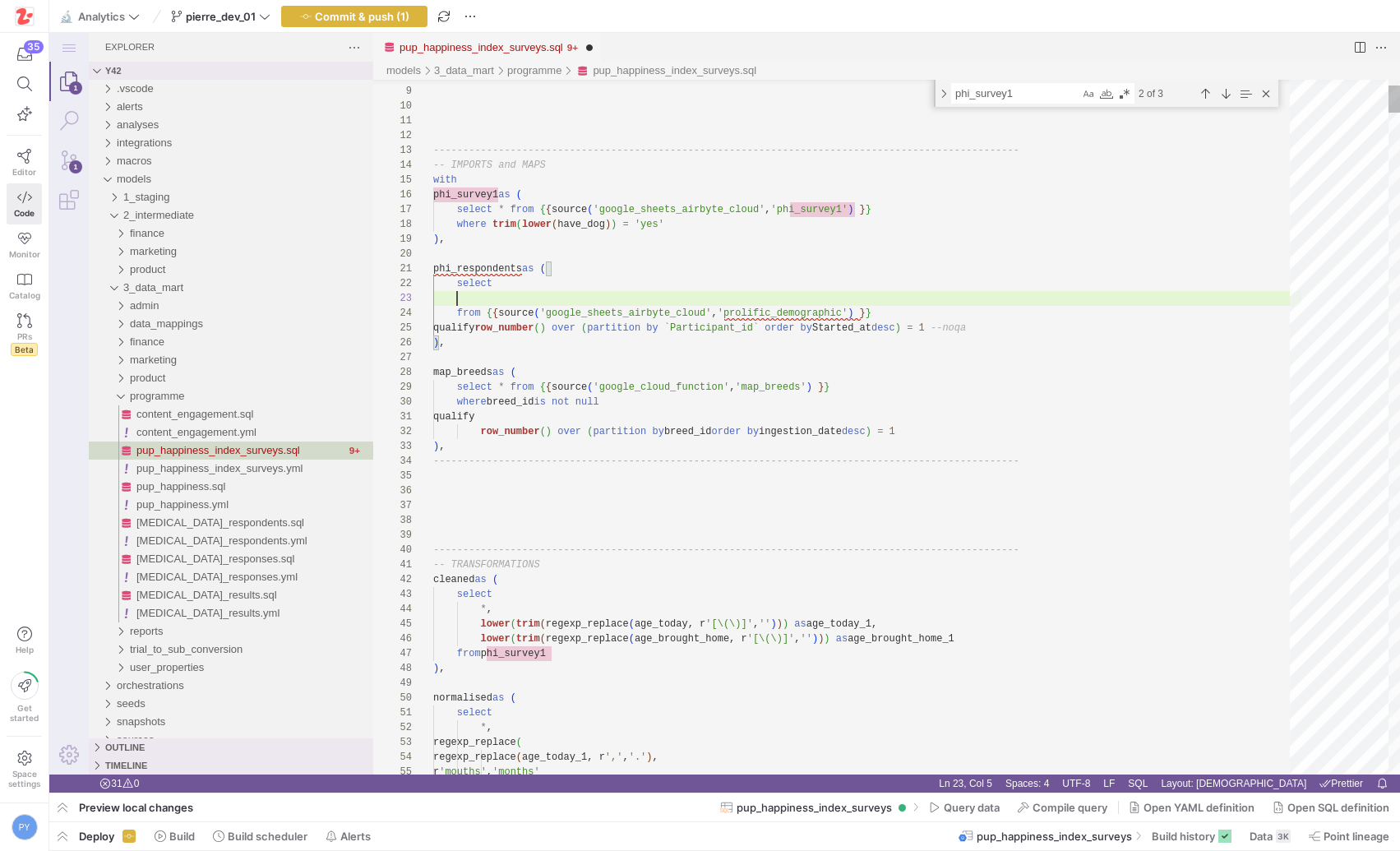
scroll to position [30, 47]
paste textarea "Age"
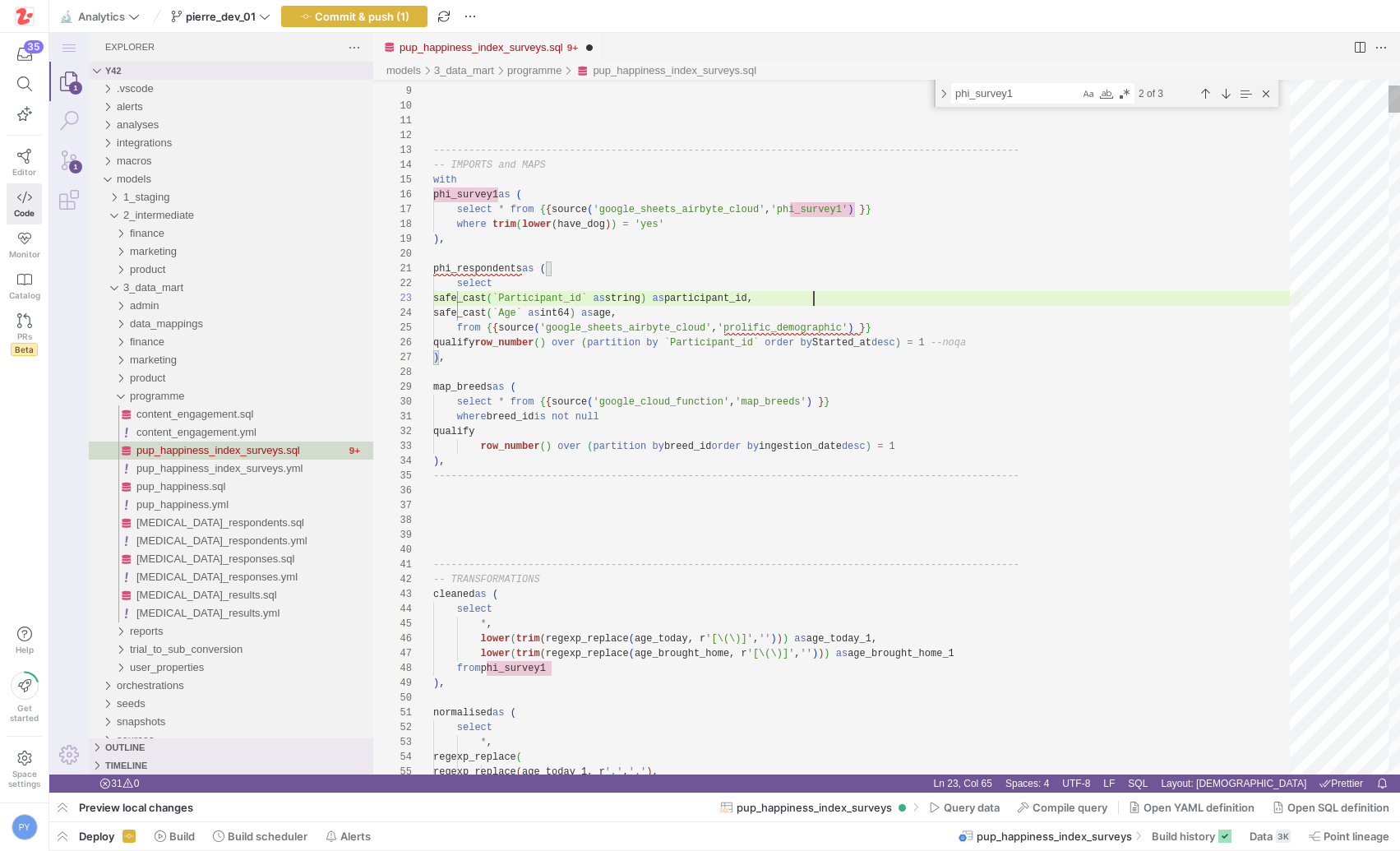
scroll to position [30, 381]
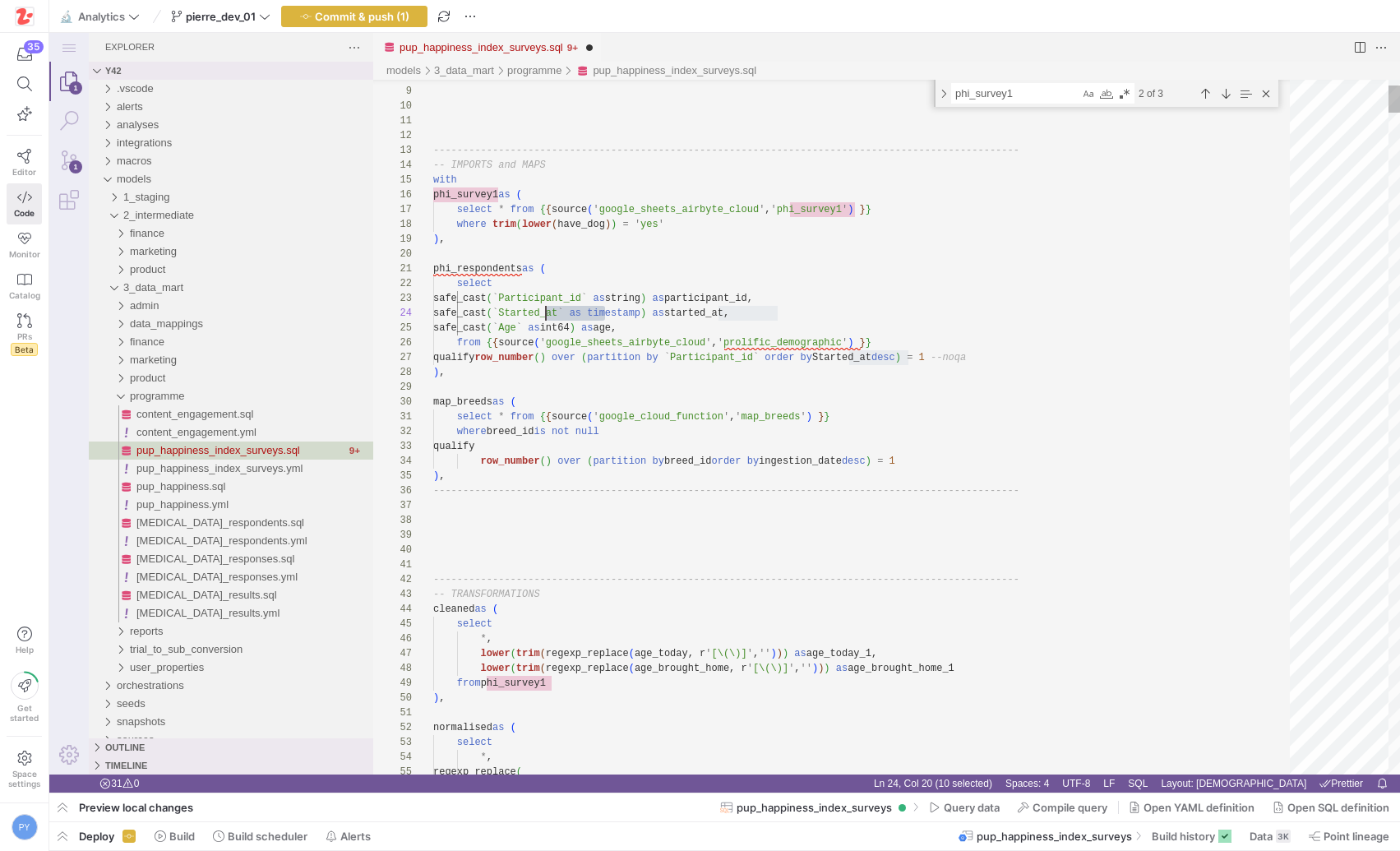
paste textarea "pup_happiness_index_surveys.sql, preview"
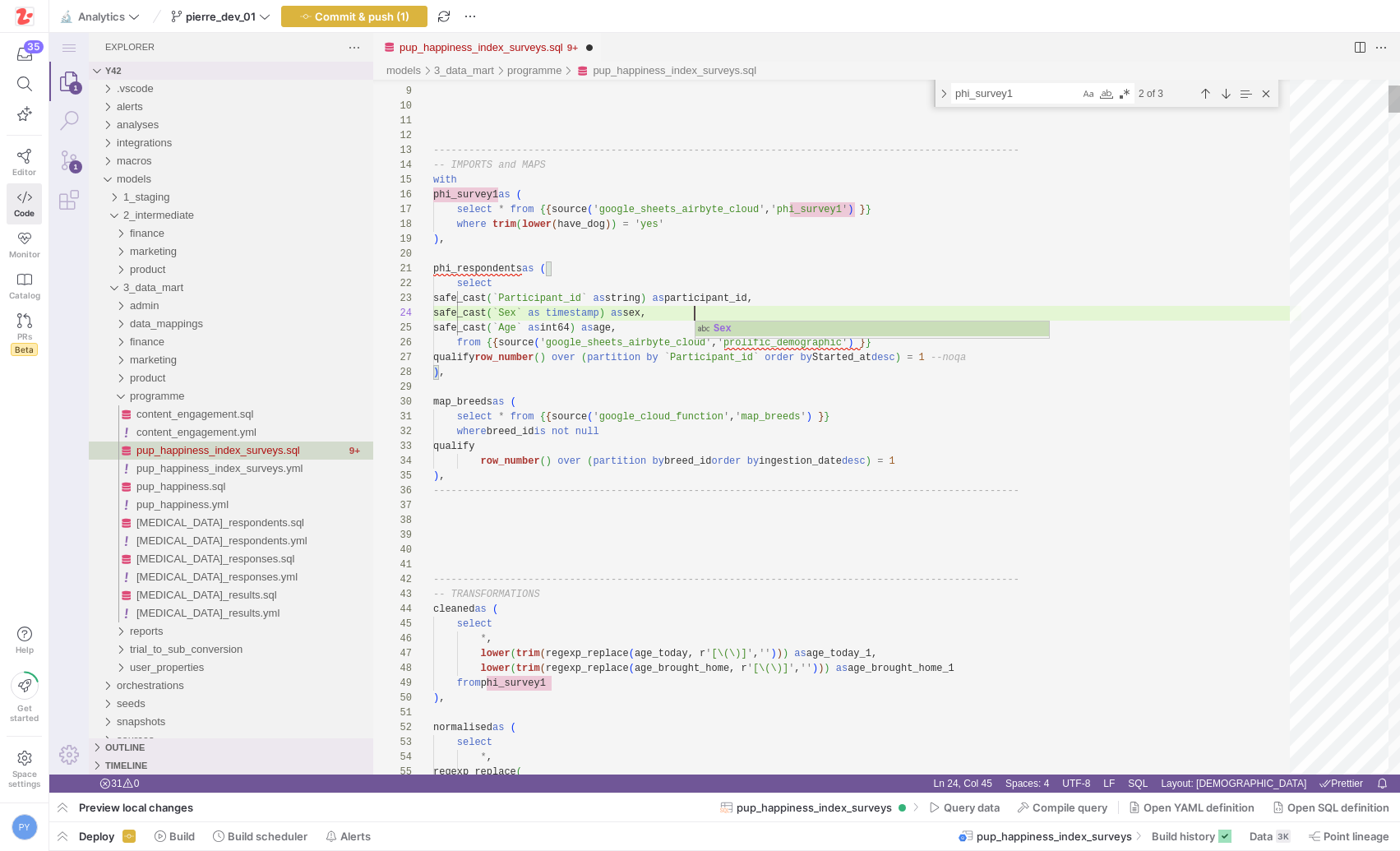
scroll to position [45, 262]
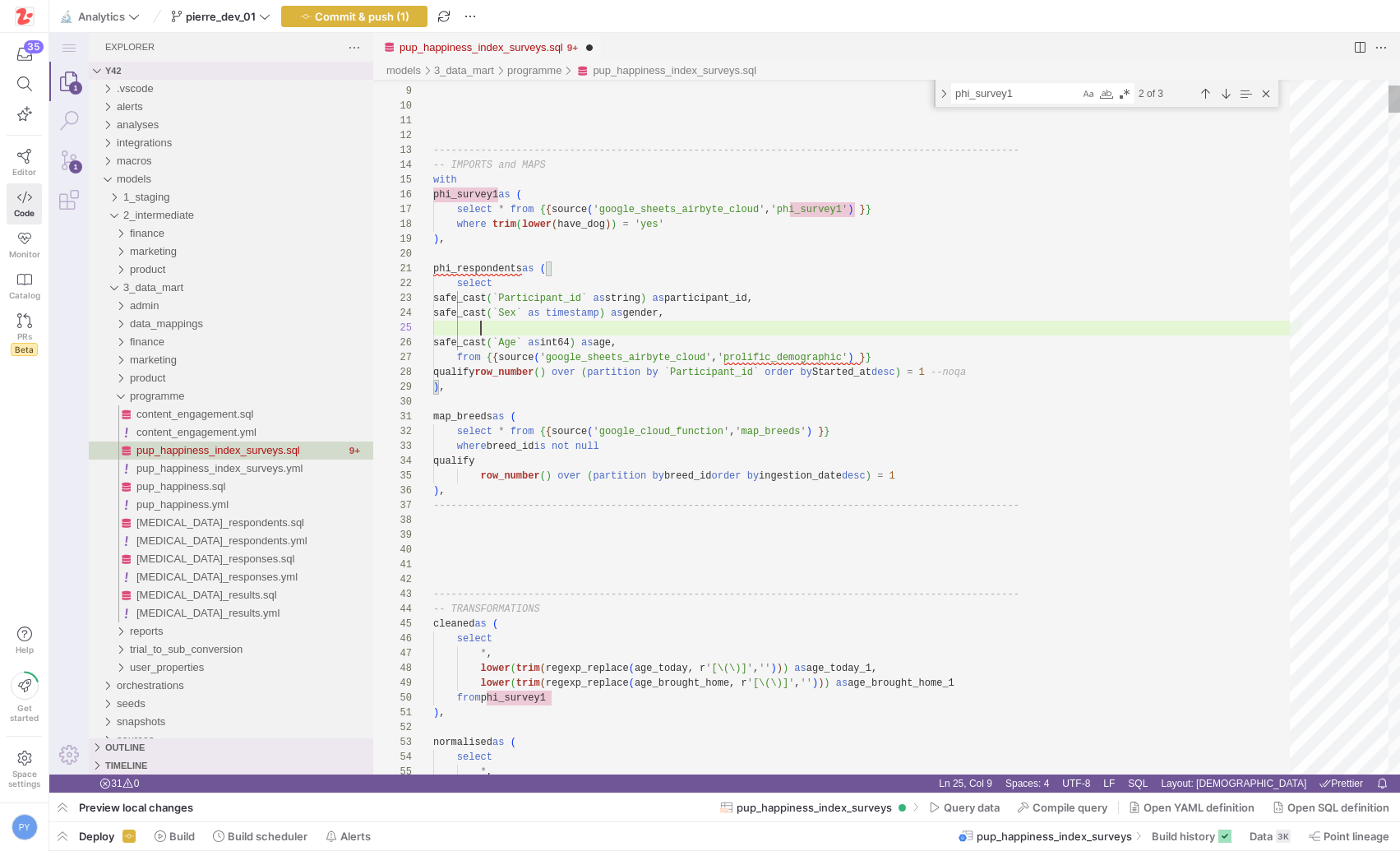
paste textarea "Pets"
paste textarea "safe_cast(`Sex` as timestamp) as gender,"
paste textarea "Pets"
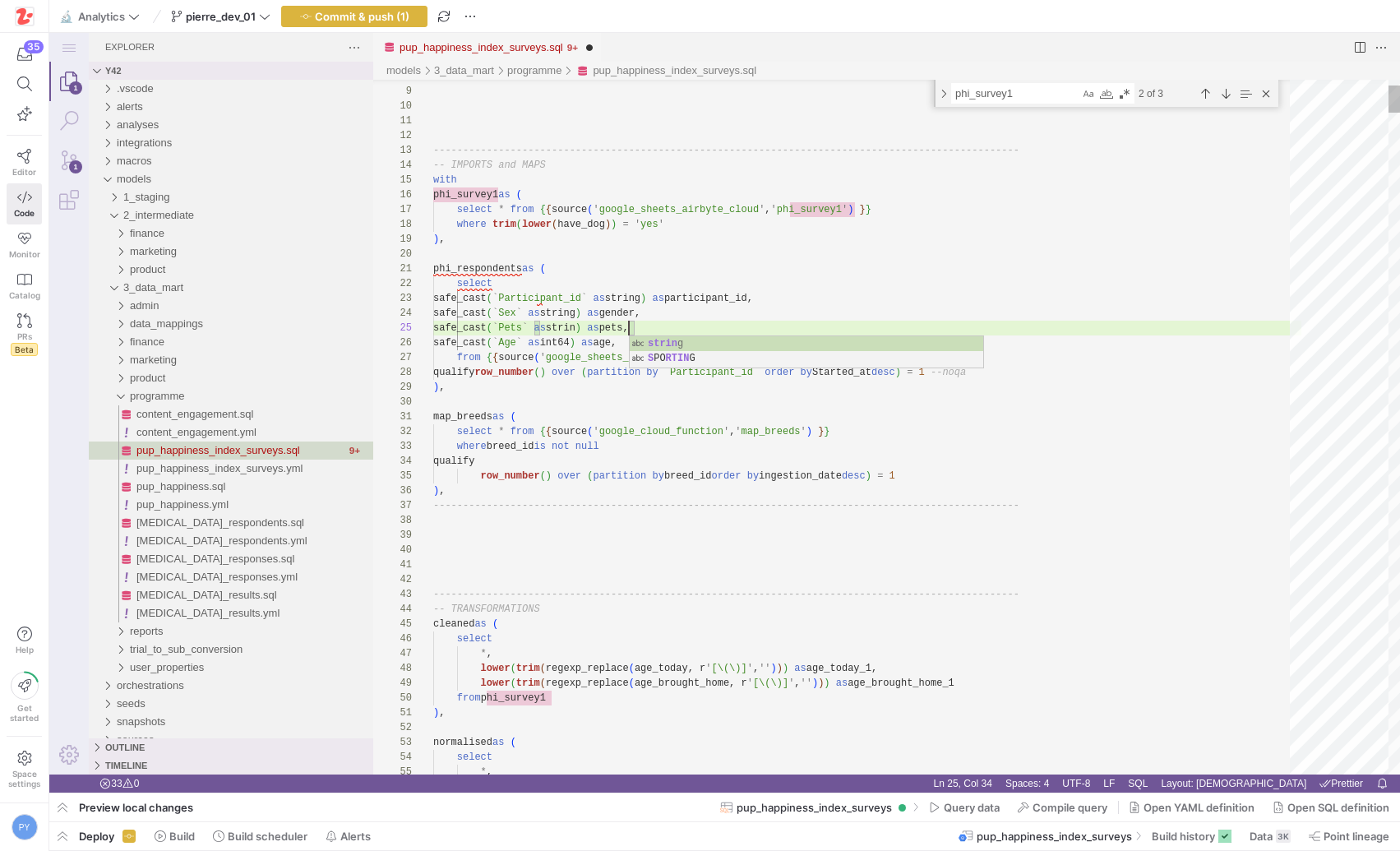
scroll to position [60, 202]
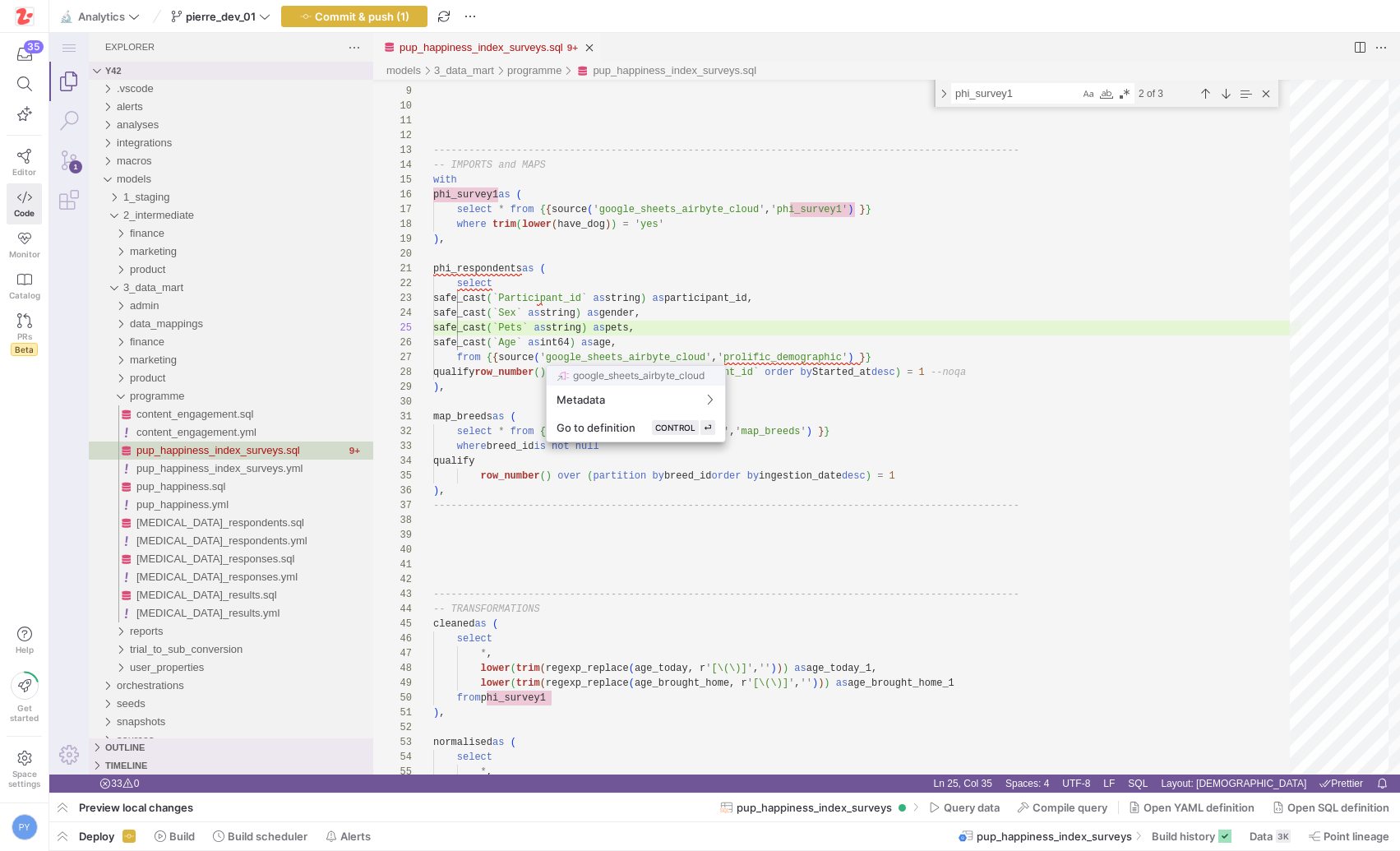
click at [542, 330] on div at bounding box center [700, 426] width 1400 height 851
click at [542, 326] on div at bounding box center [700, 426] width 1400 height 851
paste textarea "CONSENT_REVOKED"
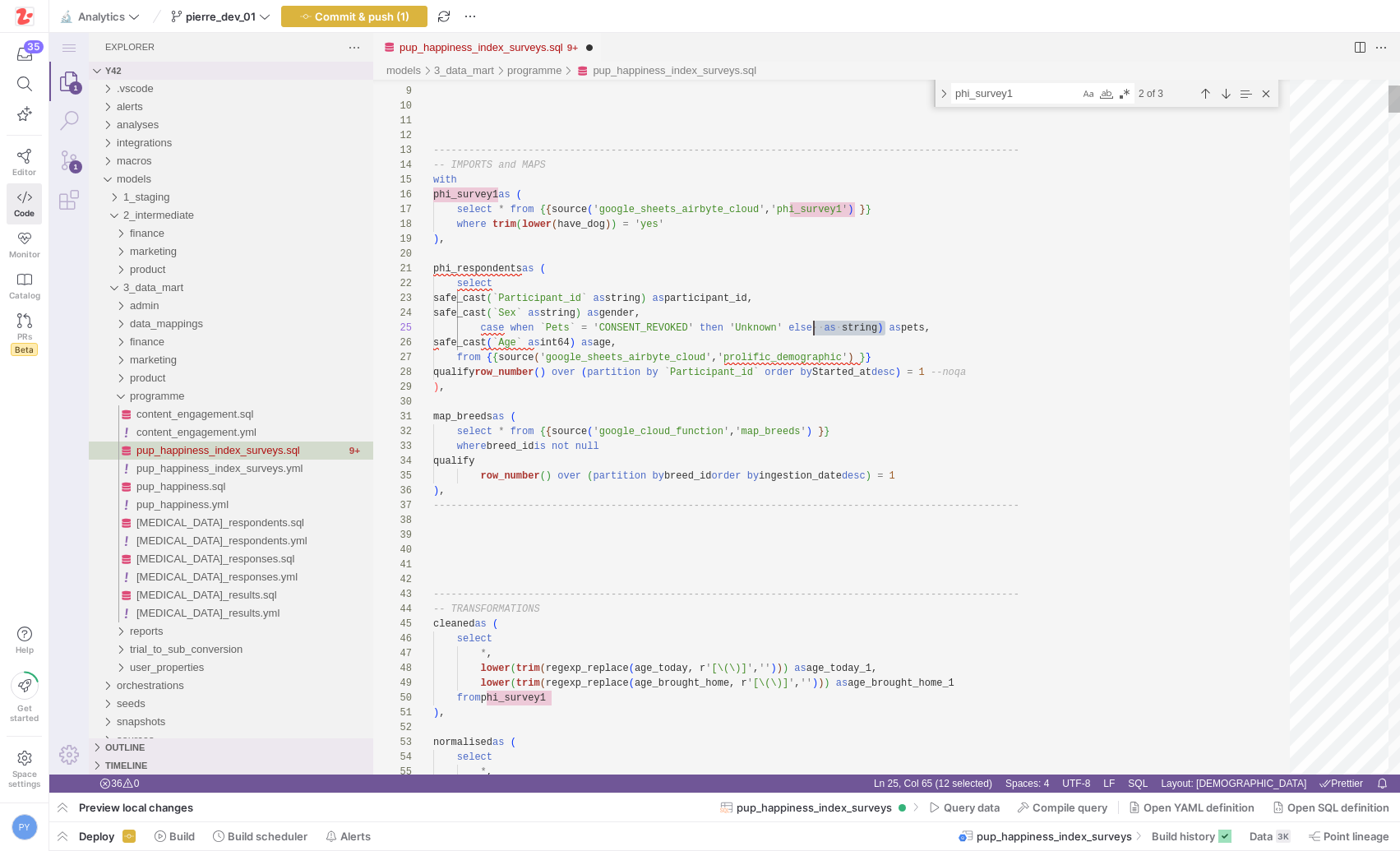
paste textarea "`Pets`"
paste textarea "[URL][DOMAIN_NAME]"
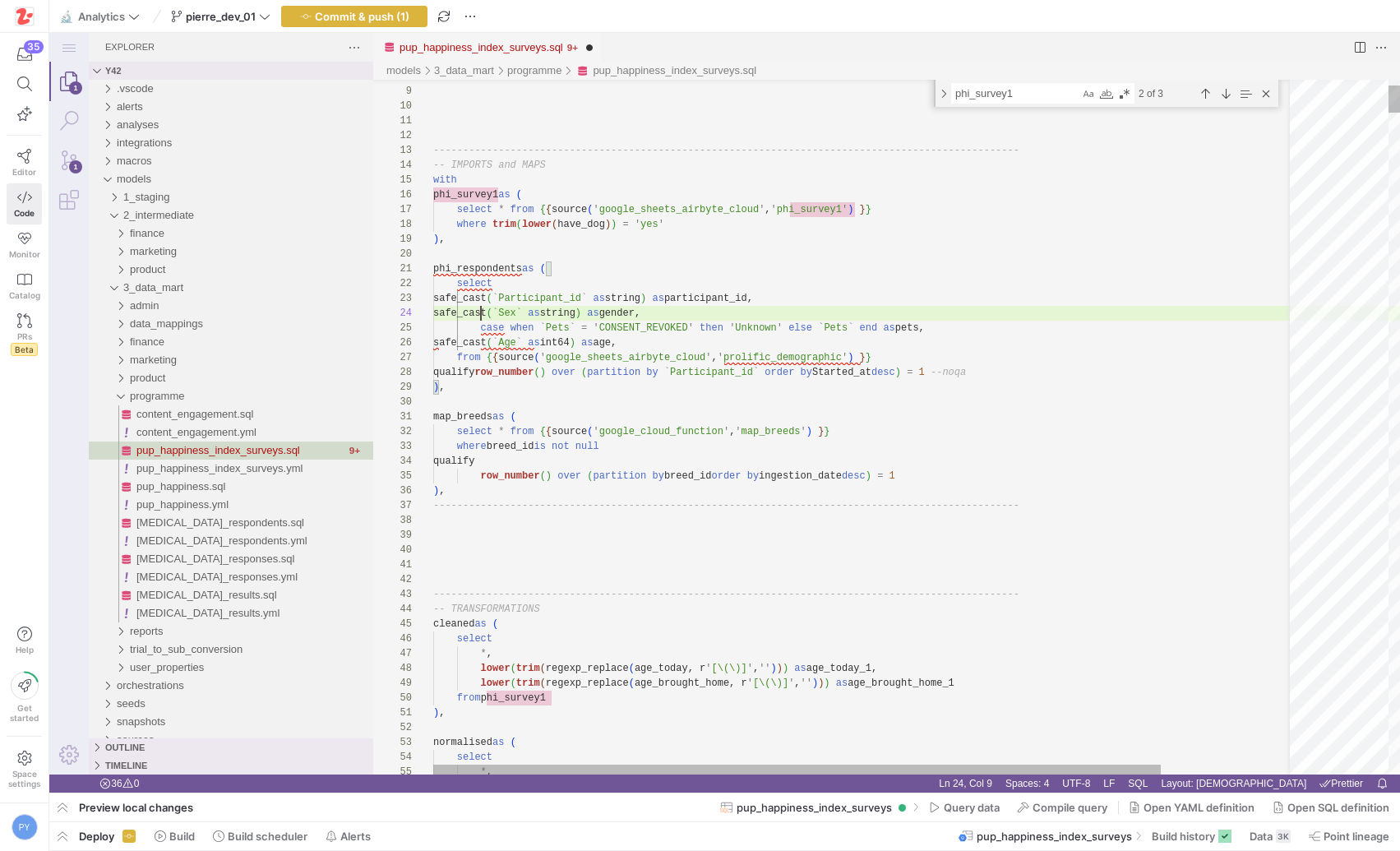
scroll to position [45, 47]
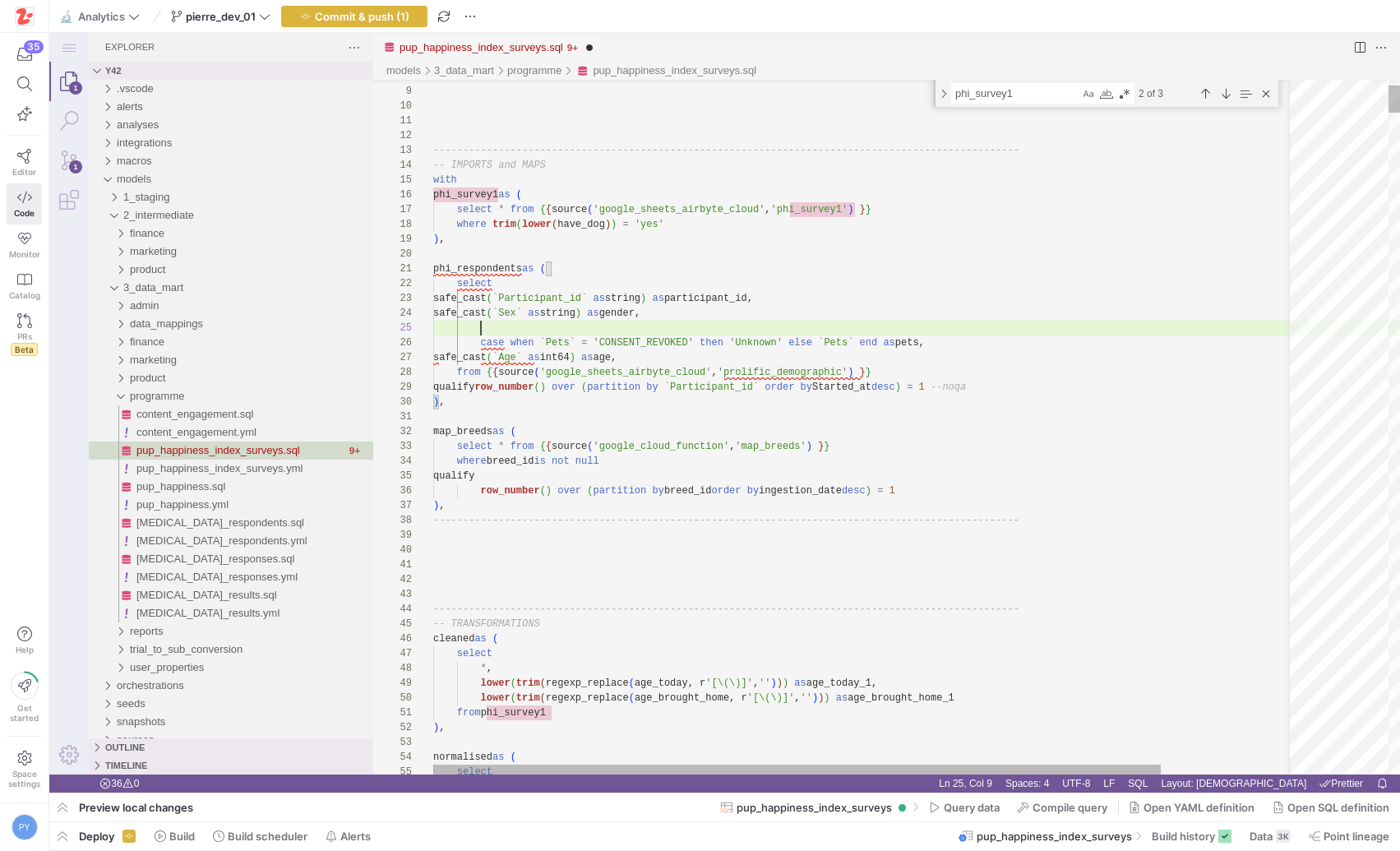
paste textarea "case when `Pets` = 'CONSENT_REVOKED' then 'Unknown' else `Pets` end as pets,"
paste textarea "Sex"
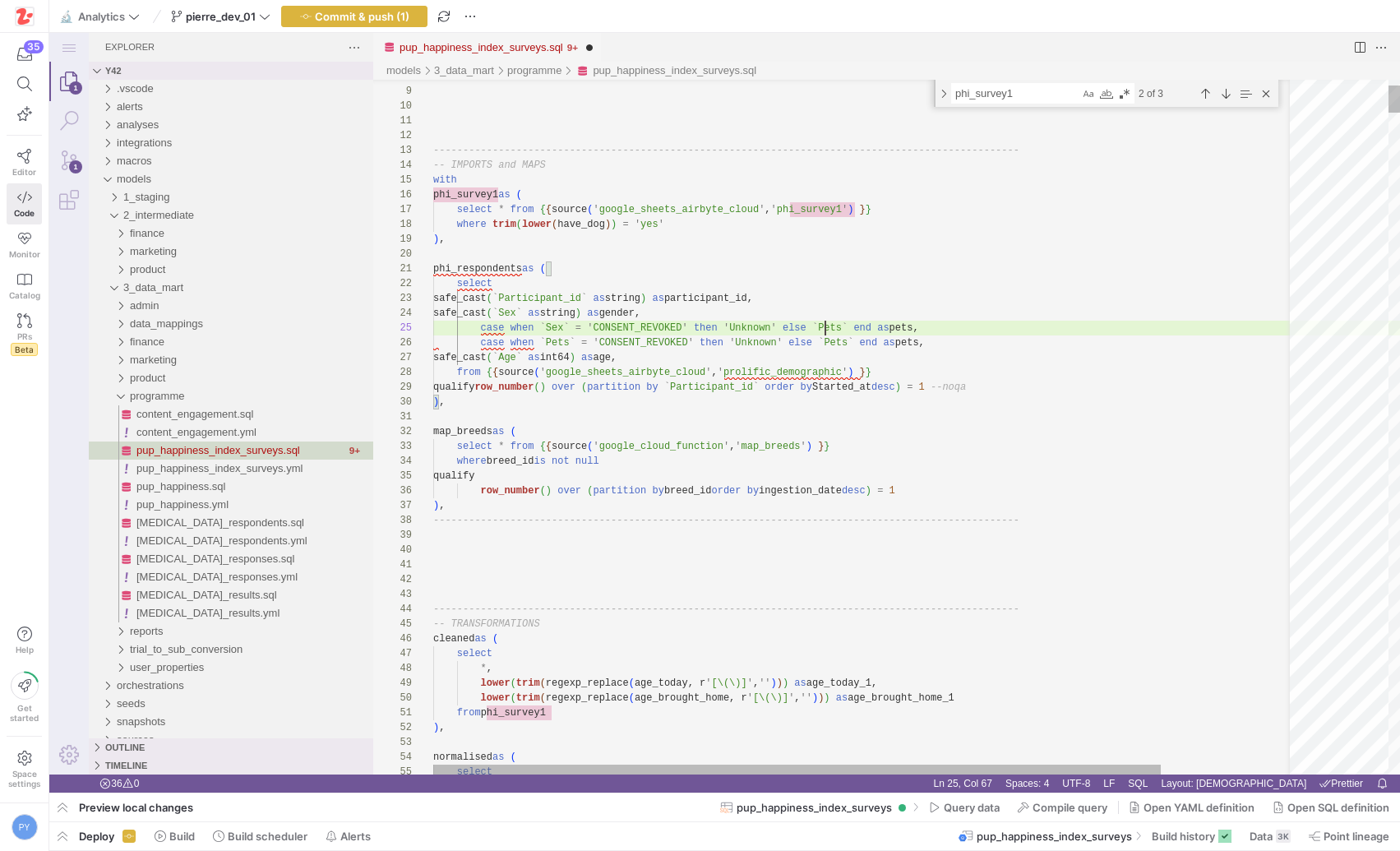
paste textarea "Sex"
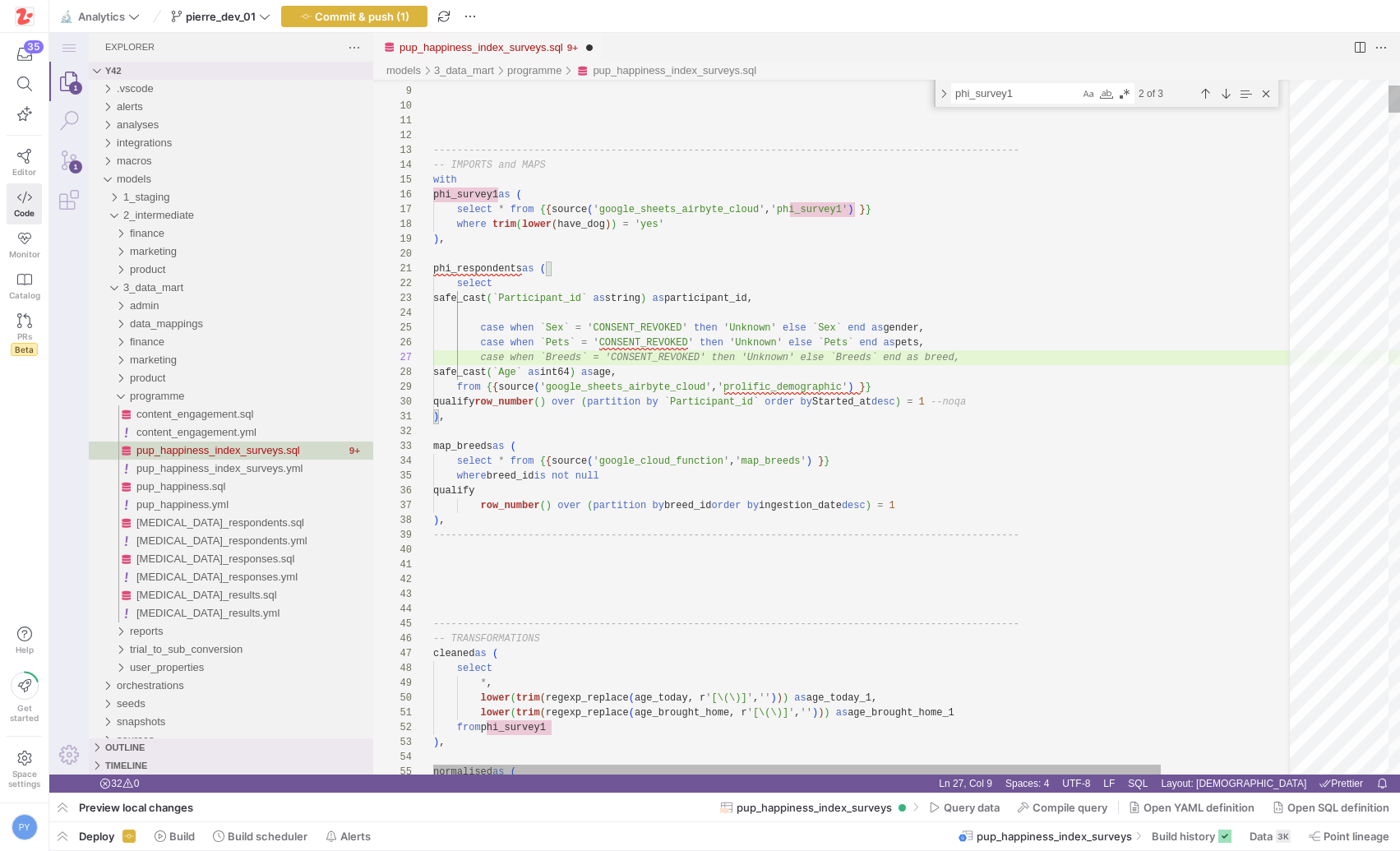
scroll to position [103, 47]
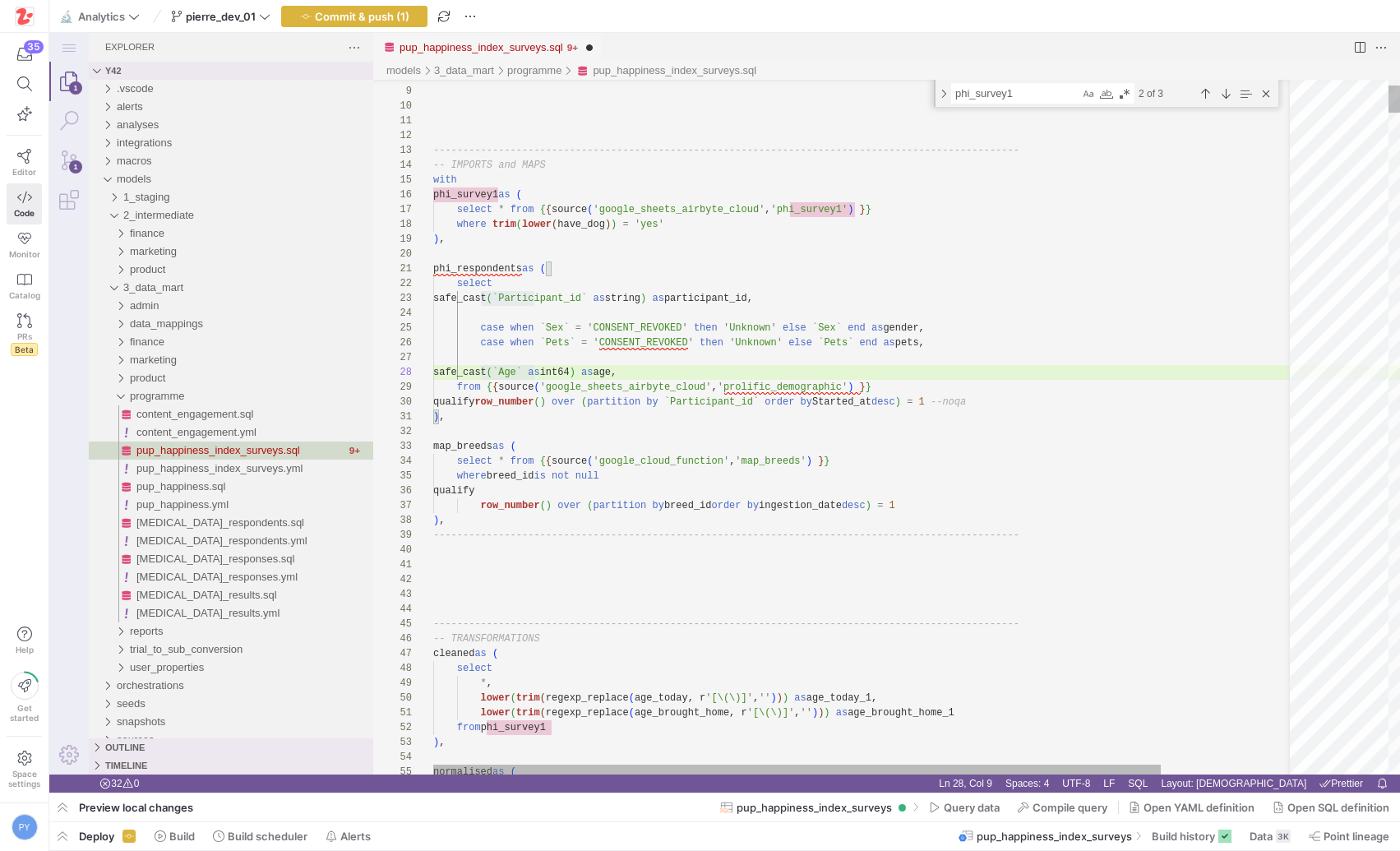
type textarea "phi_respondents as ( select safe_cast(`Participant_id` as string) as participan…"
